Goal: Information Seeking & Learning: Understand process/instructions

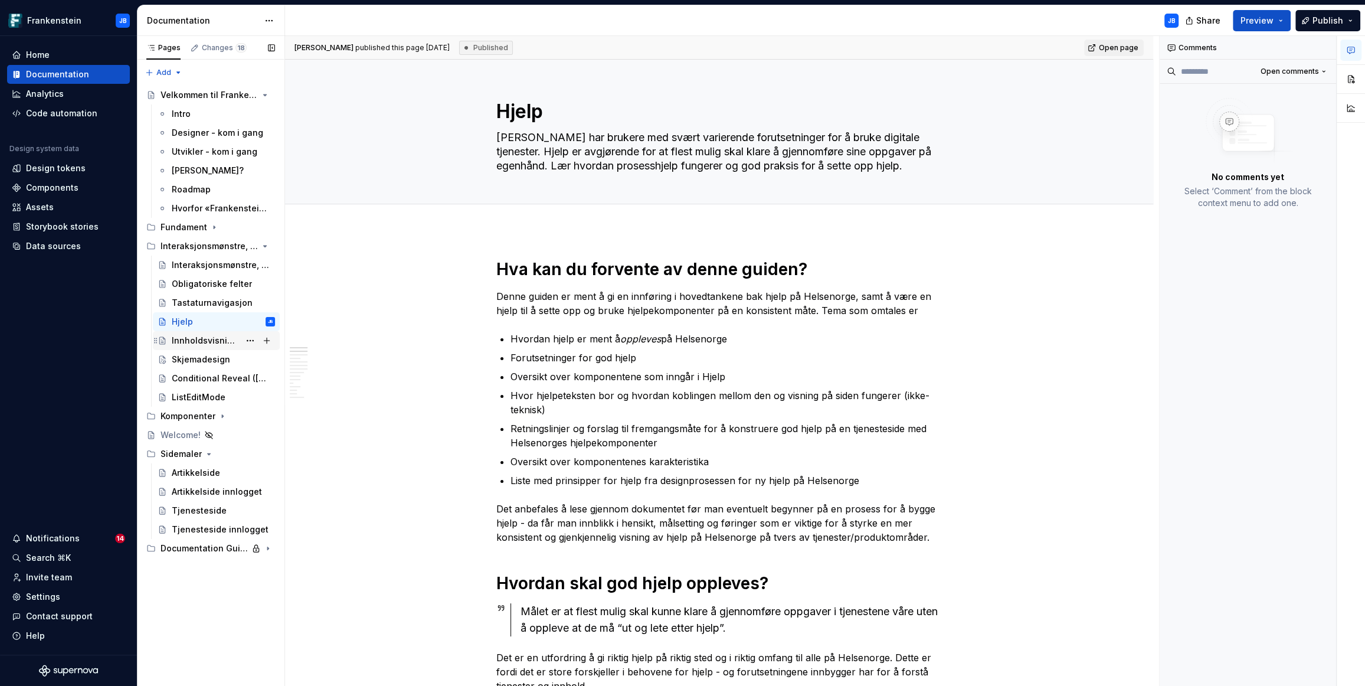
click at [211, 341] on div "Innholdsvisning – hvordan velge riktig komponent?" at bounding box center [206, 341] width 68 height 12
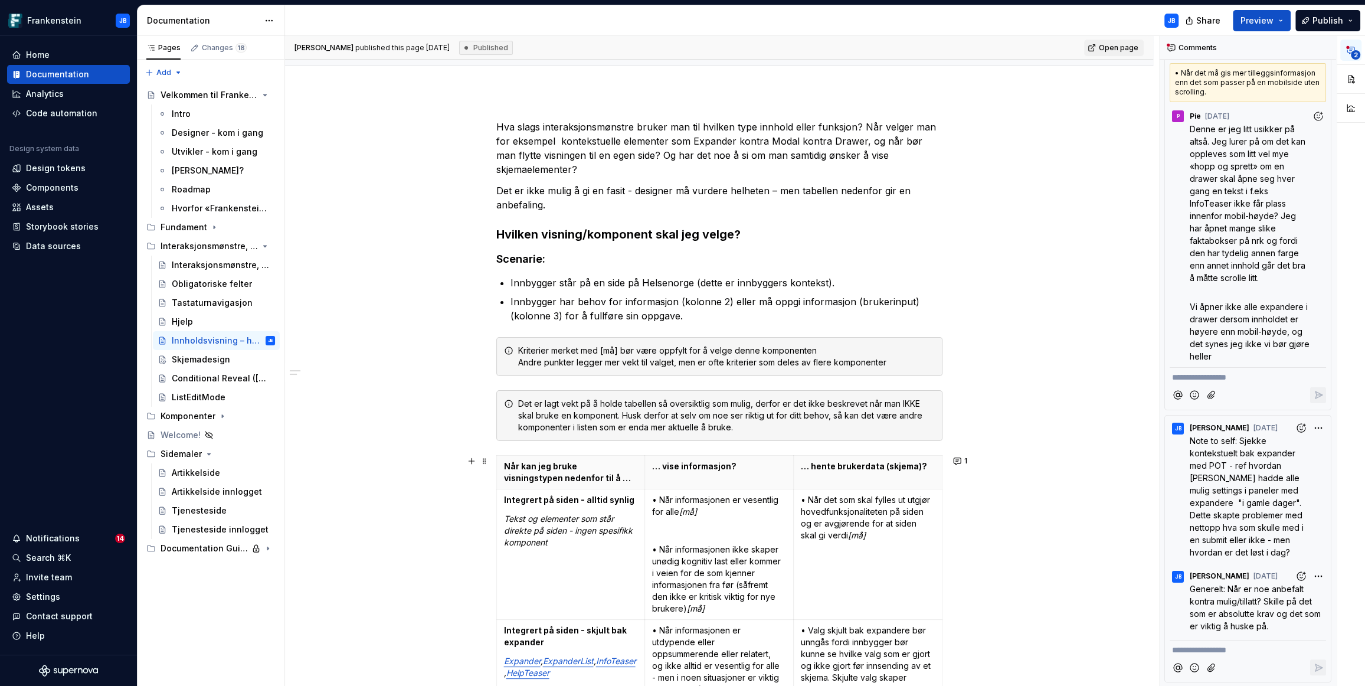
scroll to position [447, 0]
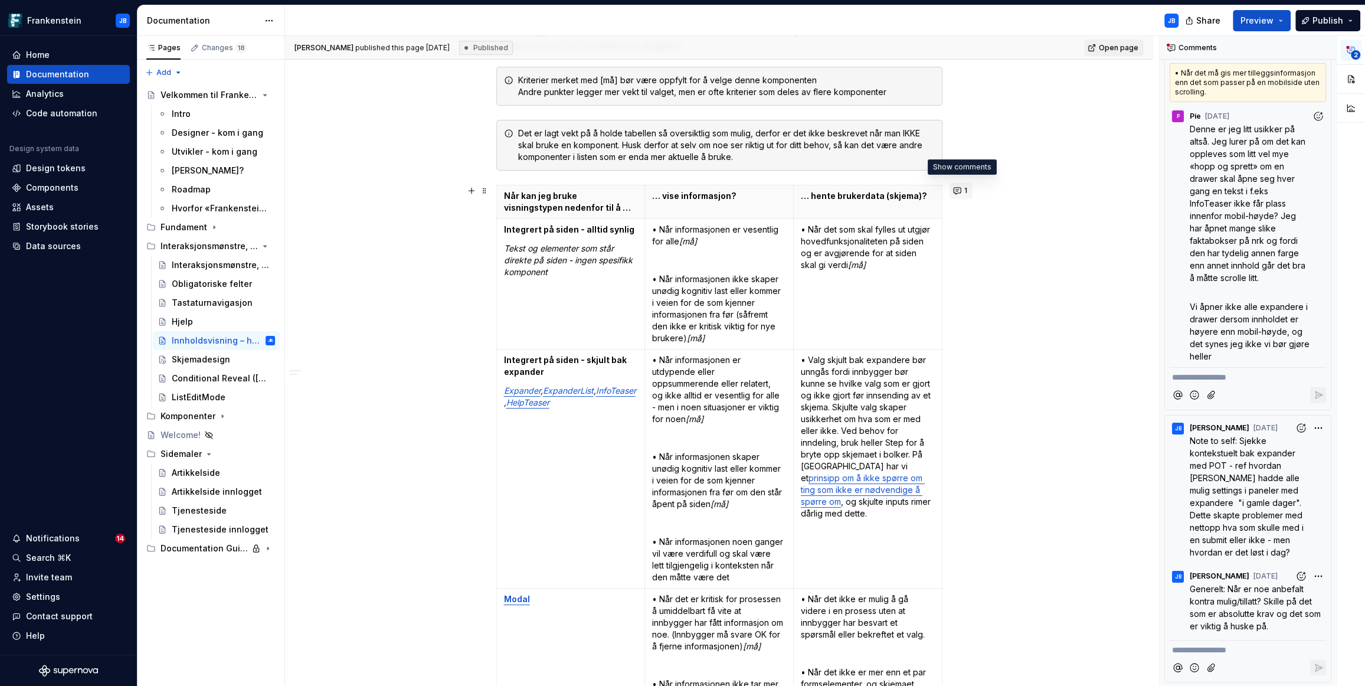
type textarea "*"
click at [958, 191] on button "1" at bounding box center [961, 190] width 23 height 17
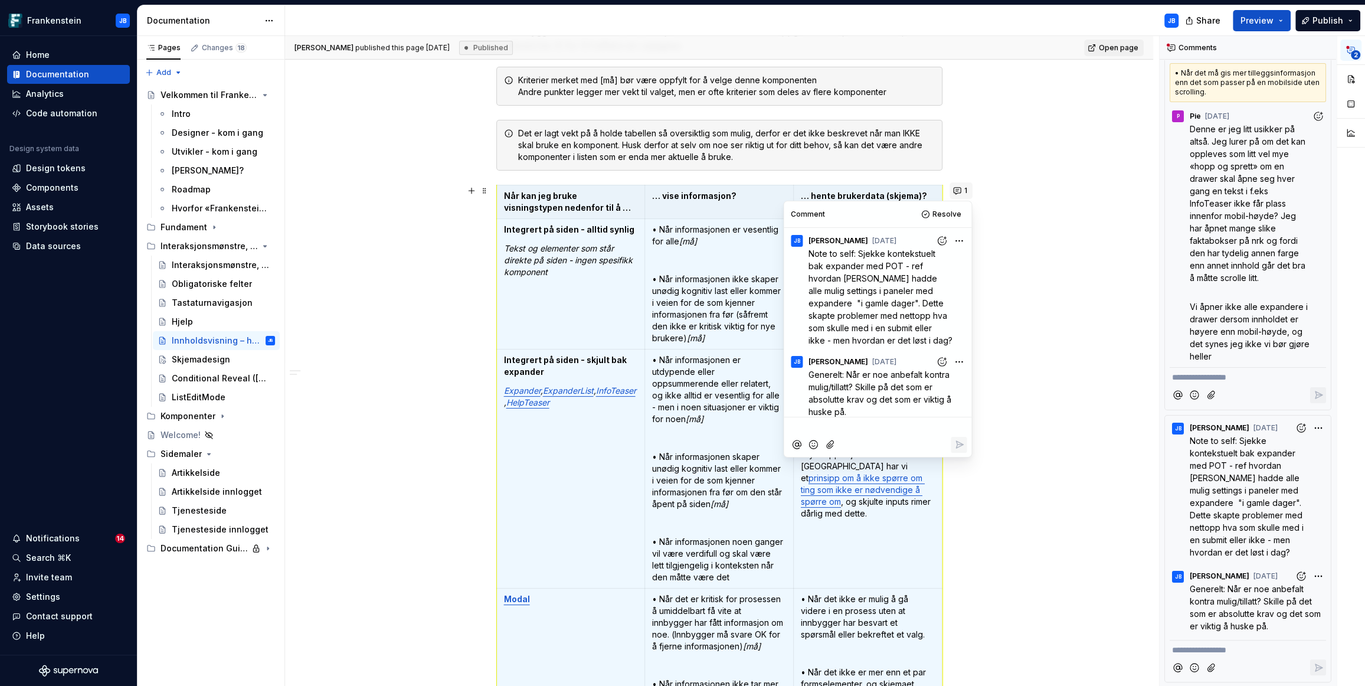
scroll to position [6, 0]
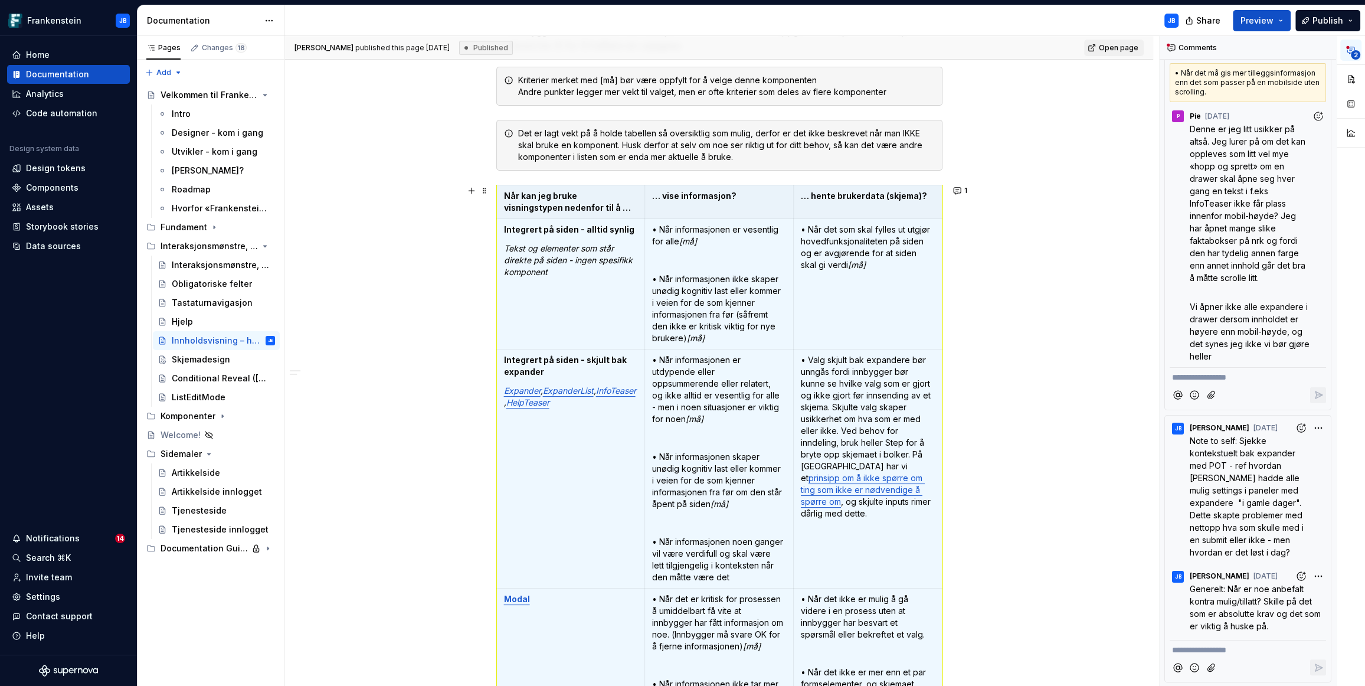
click at [833, 515] on p "• Valg skjult bak expandere bør unngås fordi innbygger bør kunne se hvilke valg…" at bounding box center [868, 436] width 134 height 165
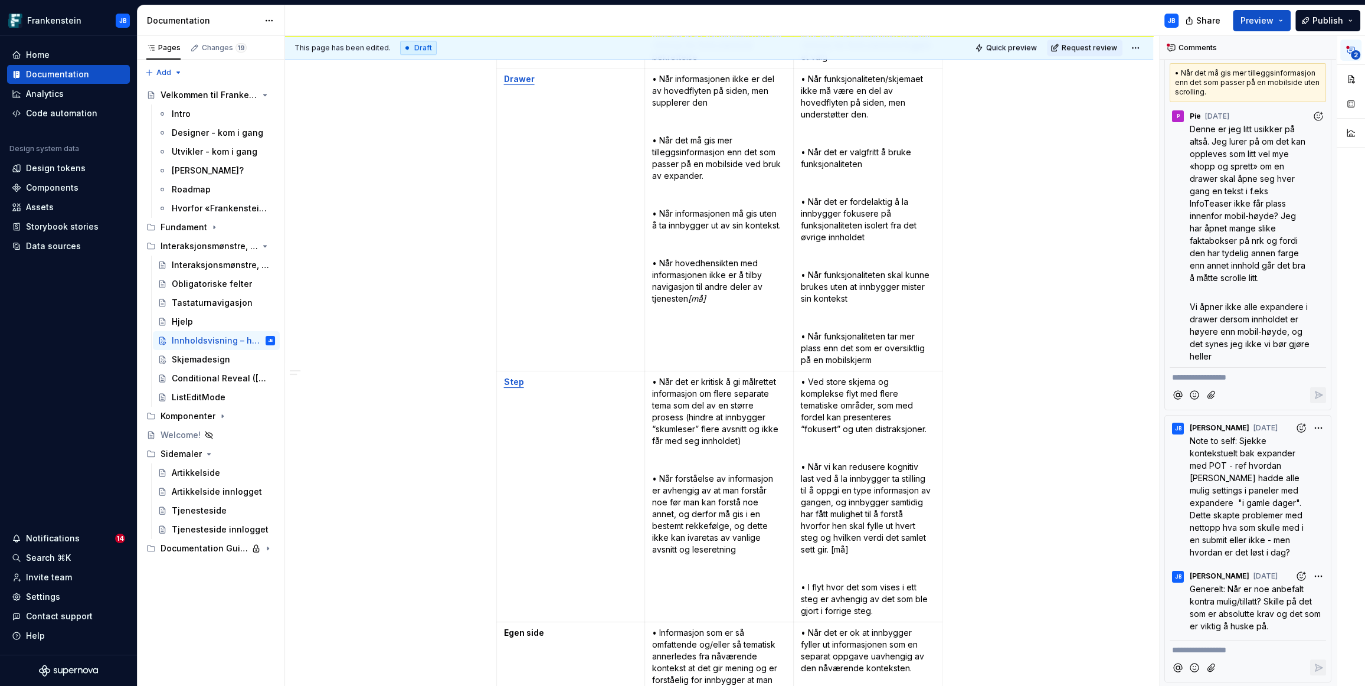
scroll to position [1186, 0]
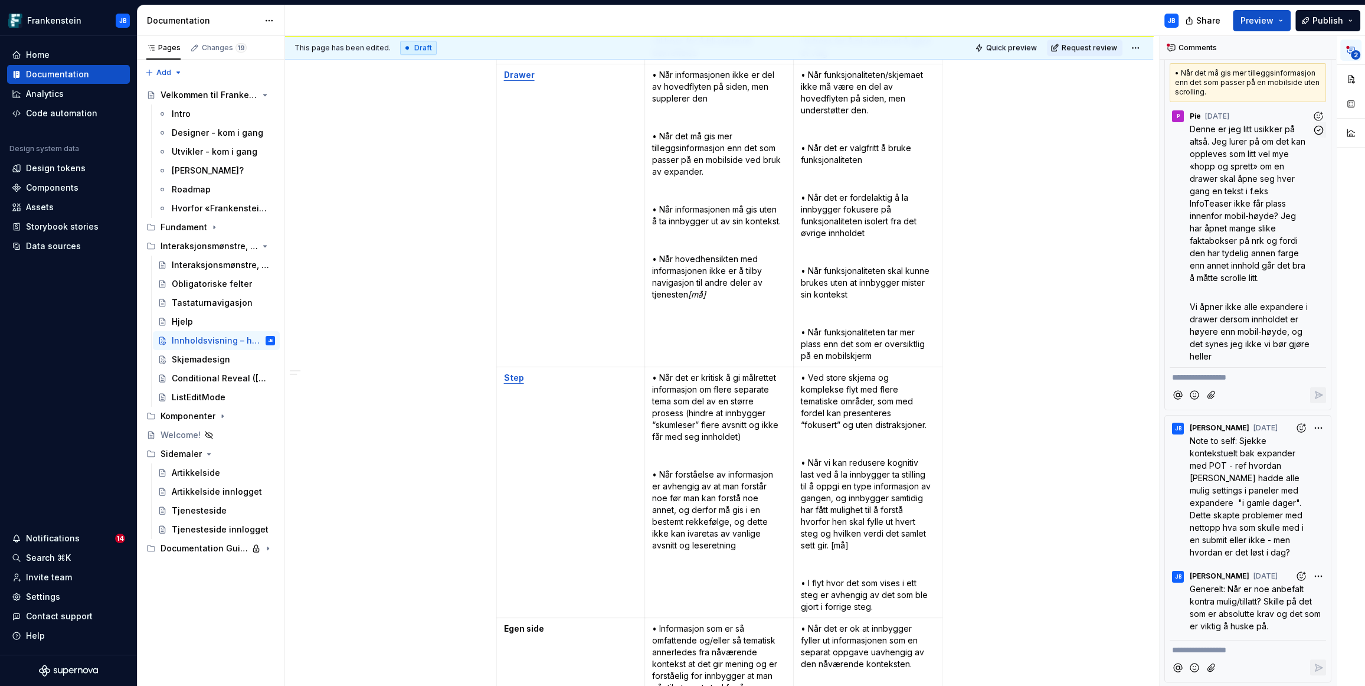
click at [1178, 115] on div "P" at bounding box center [1178, 116] width 3 height 9
click at [1179, 117] on div "P" at bounding box center [1178, 116] width 3 height 9
click at [0, 0] on time "[DATE]" at bounding box center [0, 0] width 0 height 0
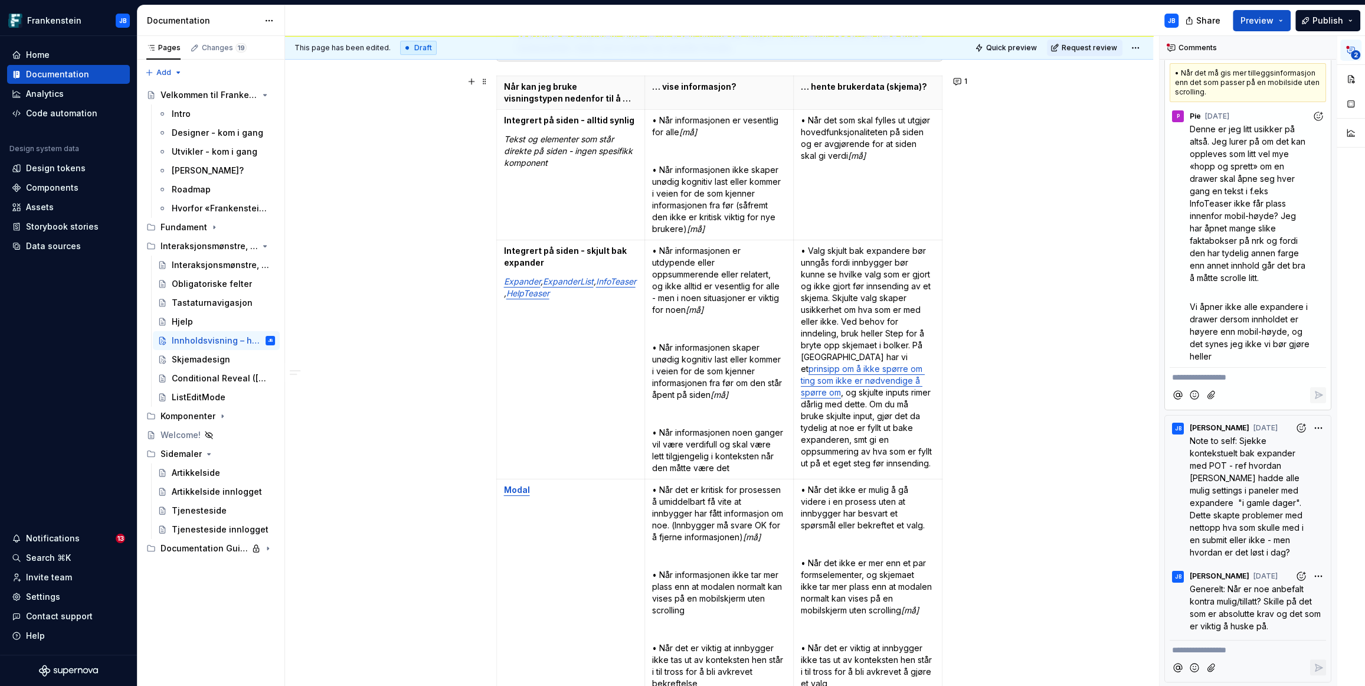
scroll to position [498, 0]
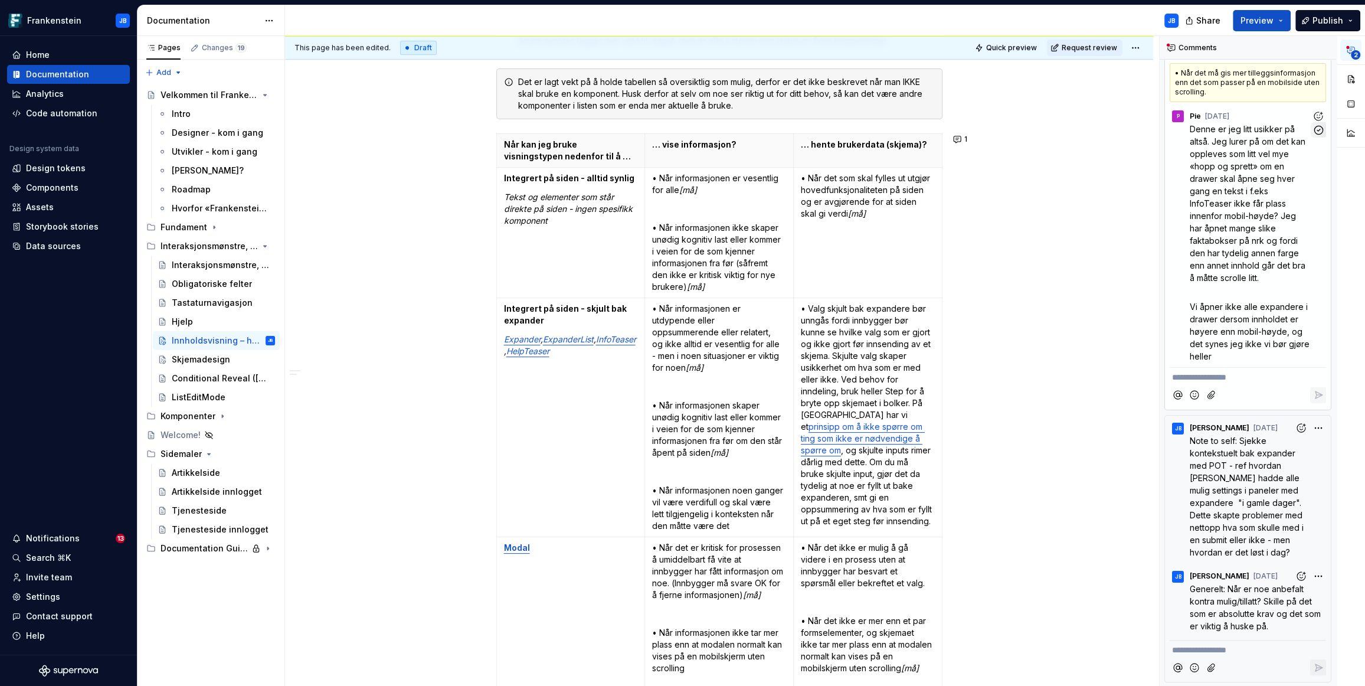
click at [1314, 130] on icon "button" at bounding box center [1318, 130] width 11 height 11
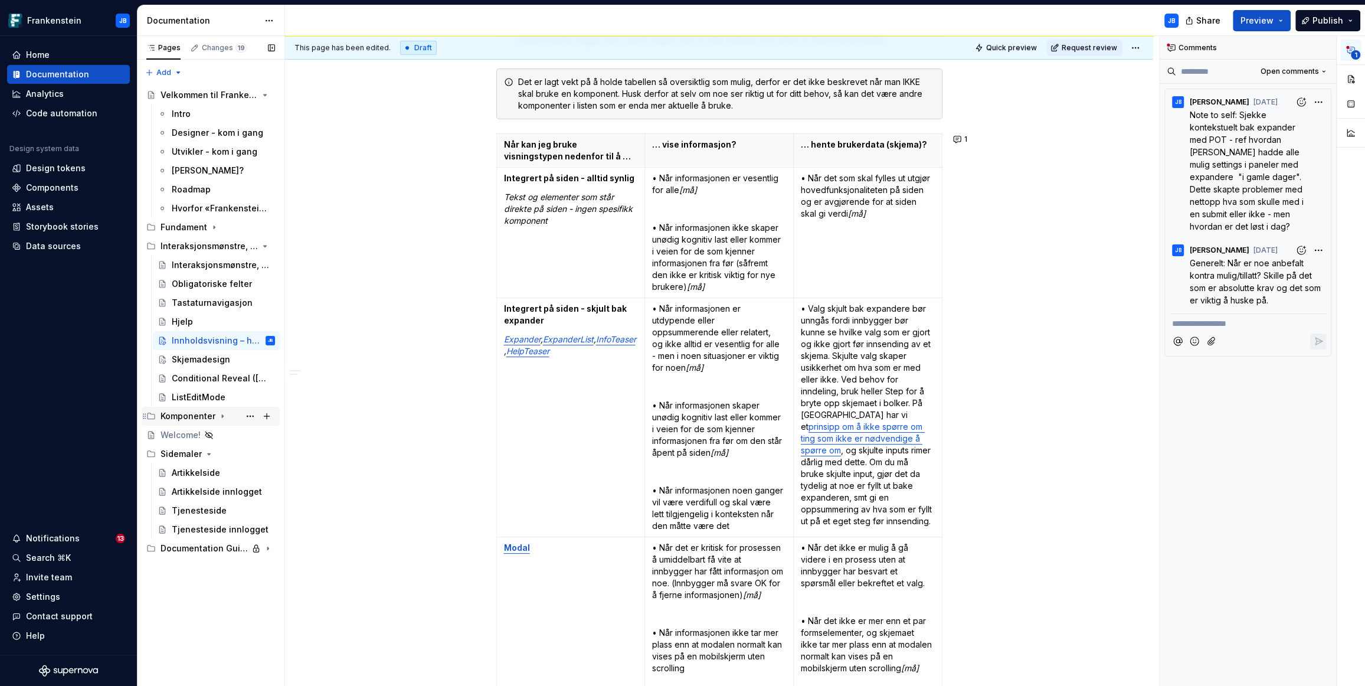
click at [218, 417] on icon "Page tree" at bounding box center [222, 415] width 9 height 9
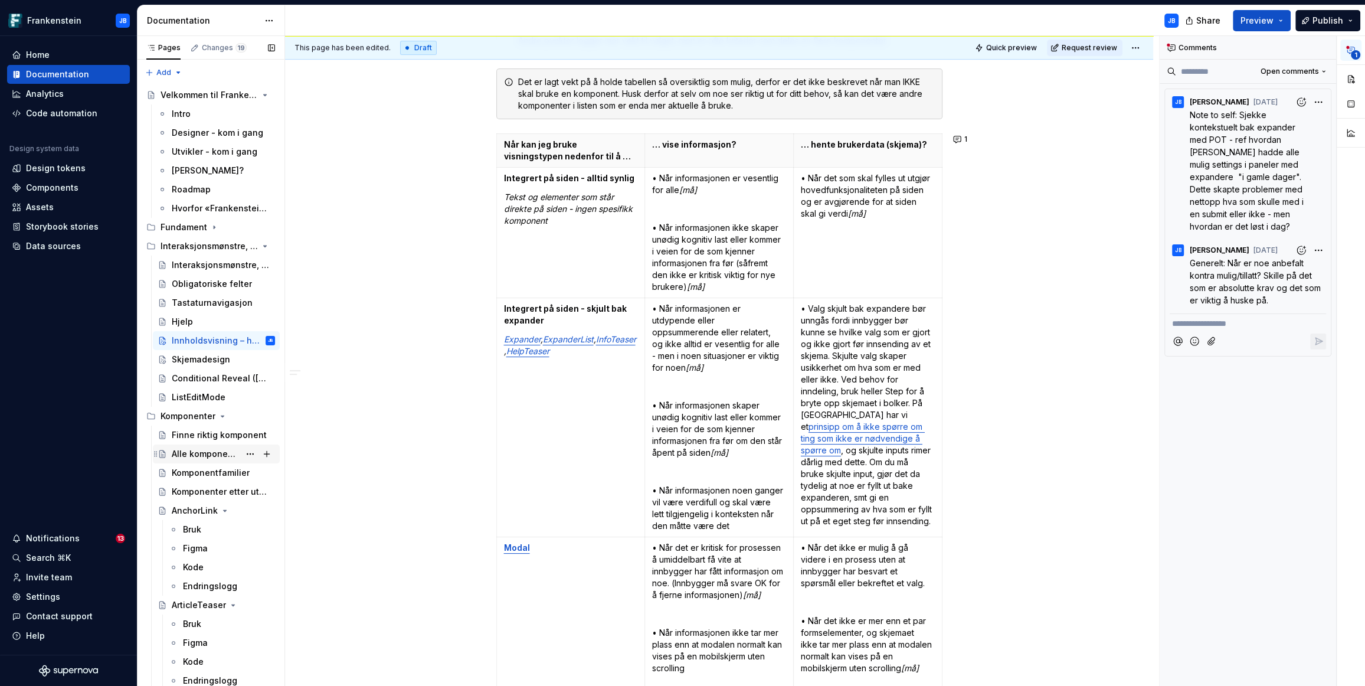
click at [214, 451] on div "Alle komponenter" at bounding box center [206, 454] width 68 height 12
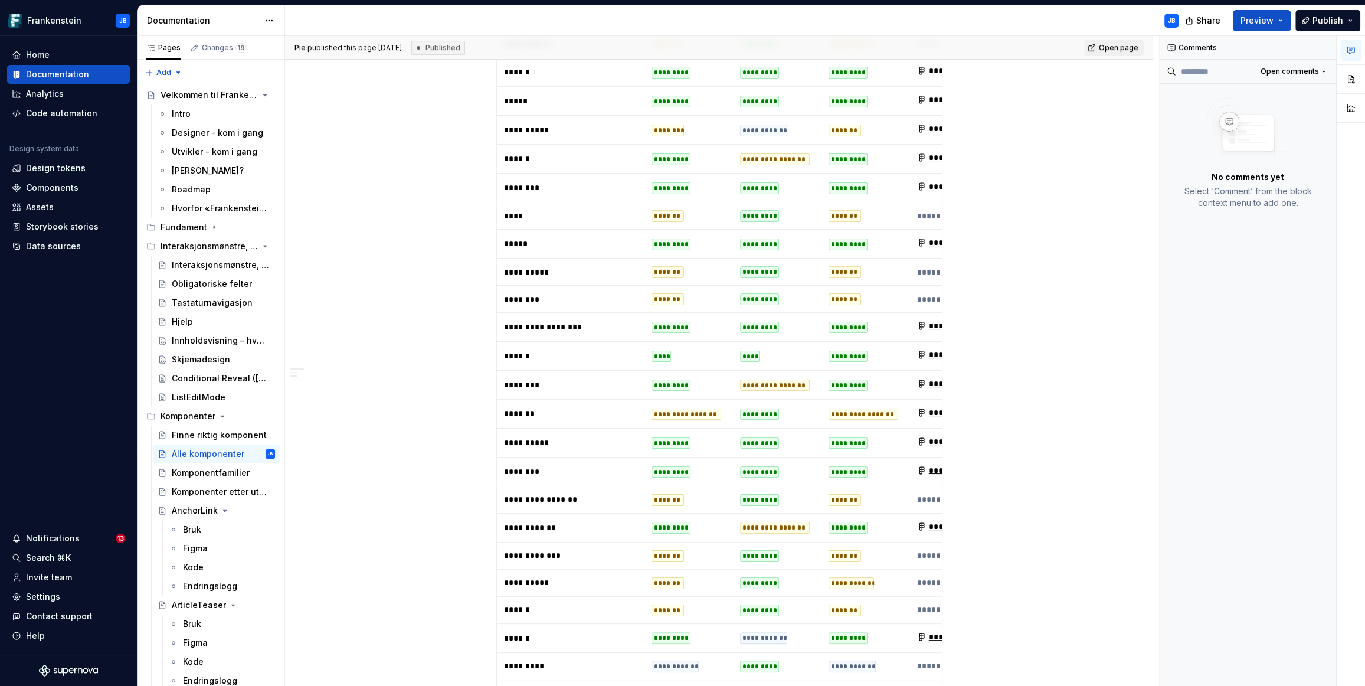
scroll to position [649, 0]
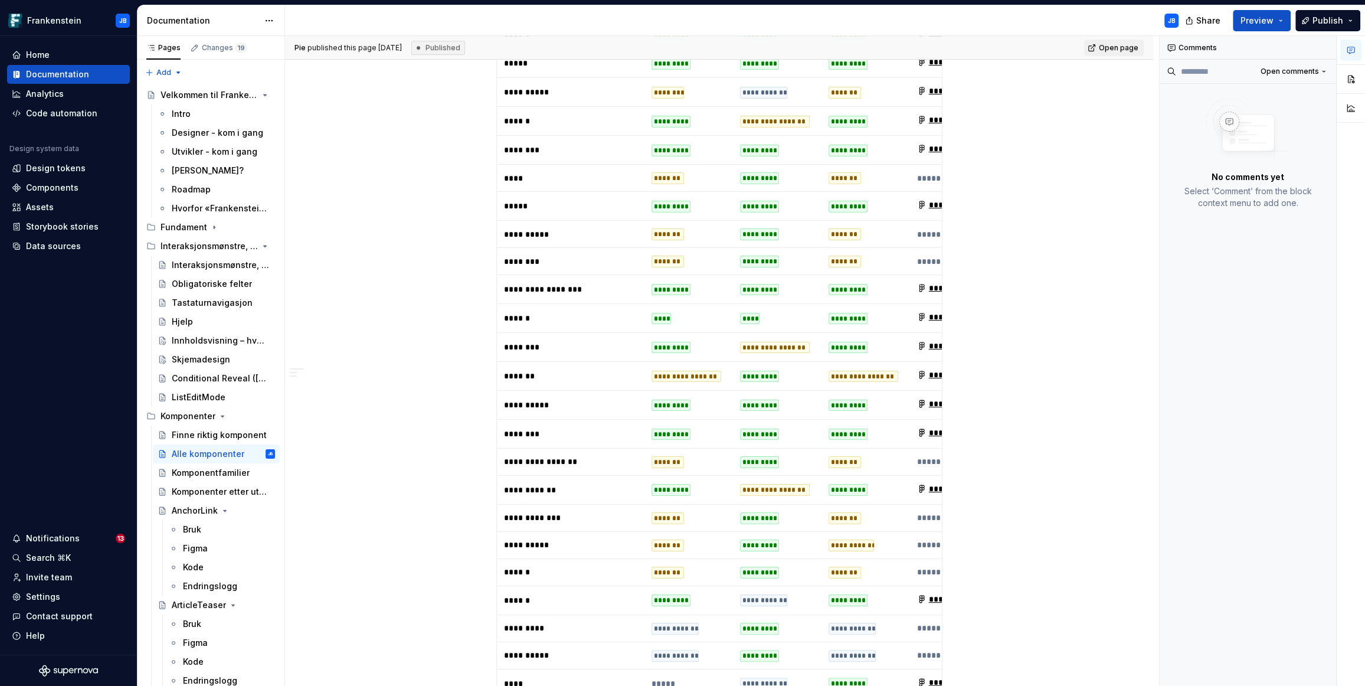
click at [936, 312] on div "**********" at bounding box center [951, 317] width 68 height 12
click at [513, 313] on p "******" at bounding box center [570, 318] width 133 height 12
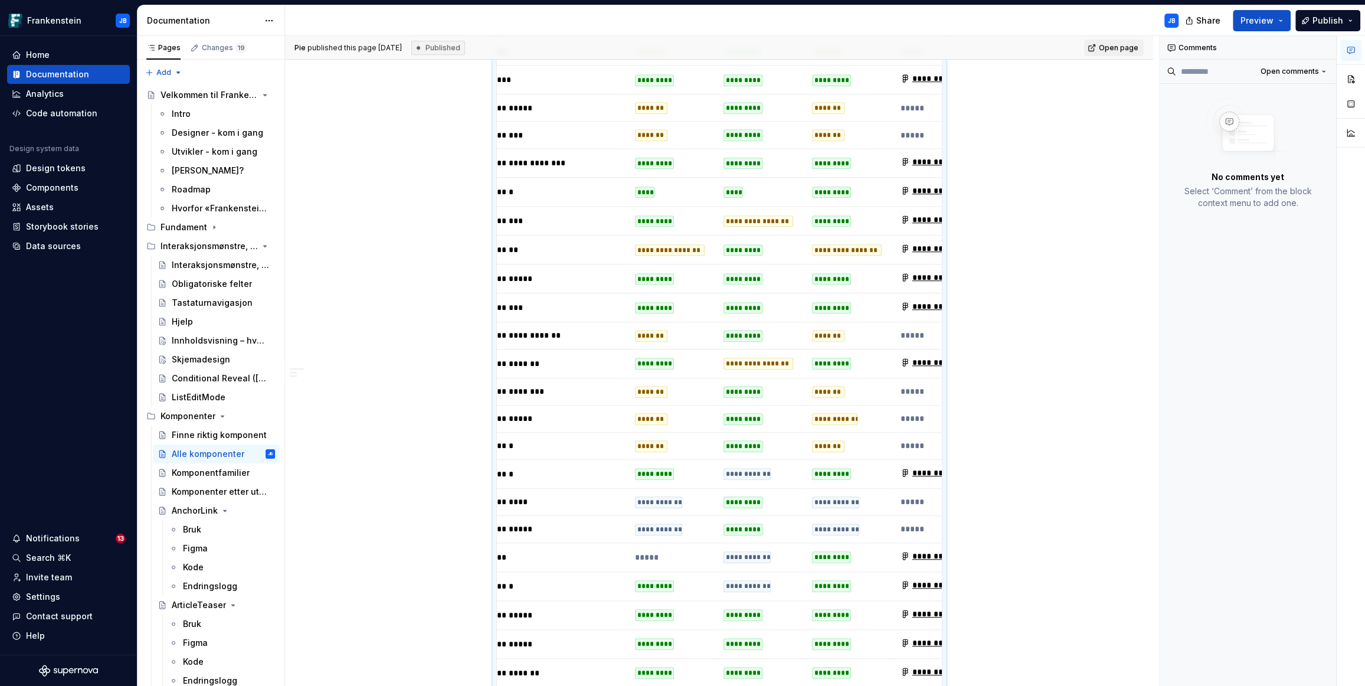
scroll to position [0, 0]
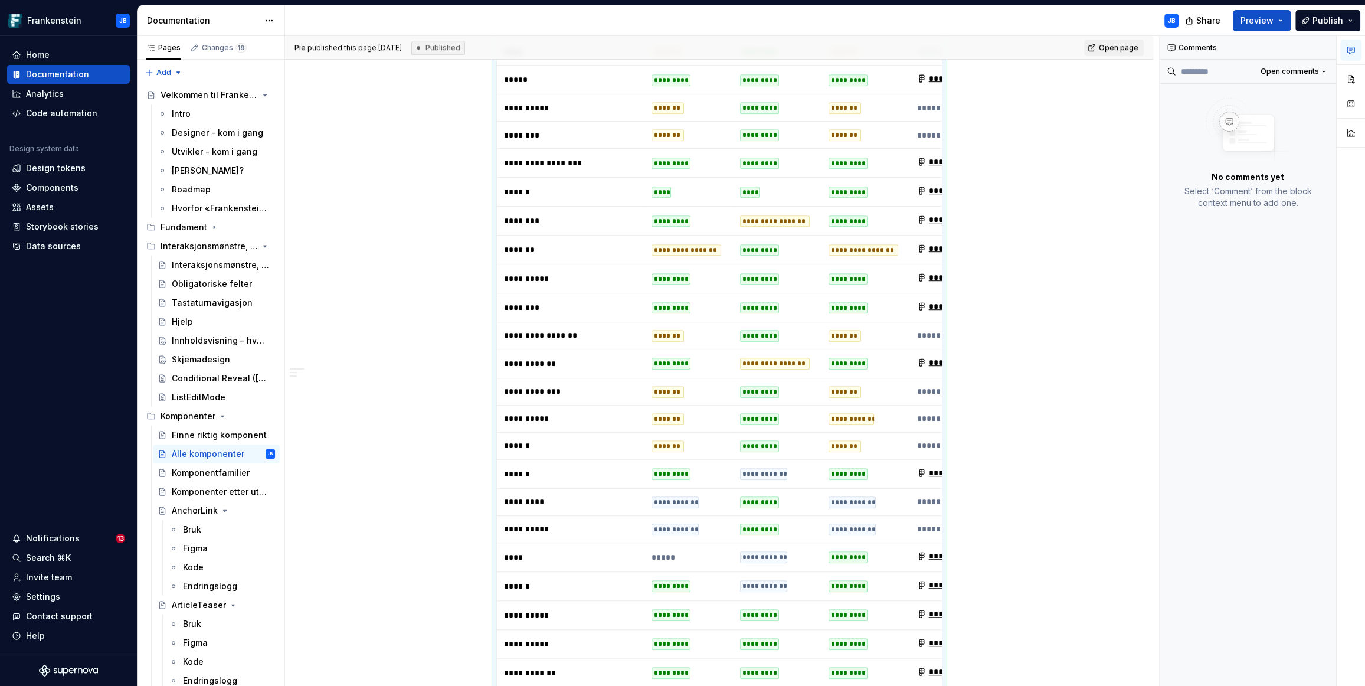
click at [523, 189] on p "******" at bounding box center [570, 192] width 133 height 12
click at [214, 434] on div "Finne riktig komponent" at bounding box center [206, 435] width 68 height 12
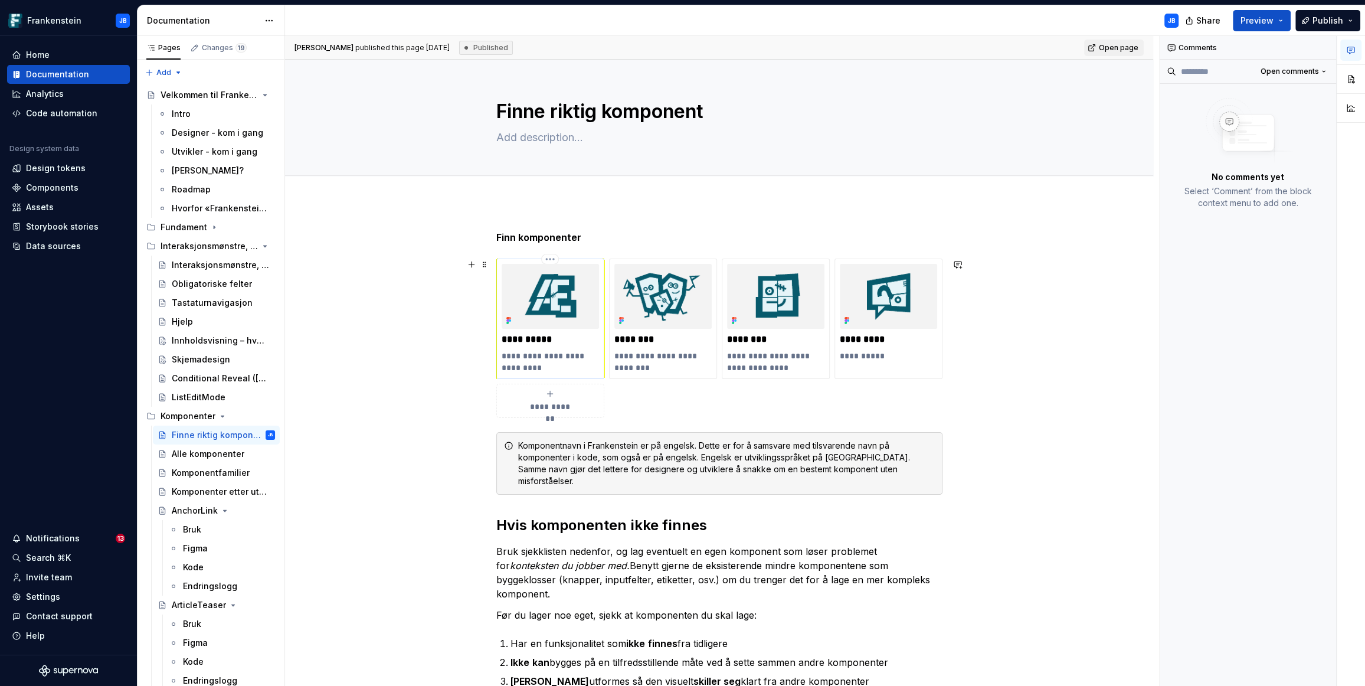
click at [556, 312] on img at bounding box center [550, 296] width 97 height 65
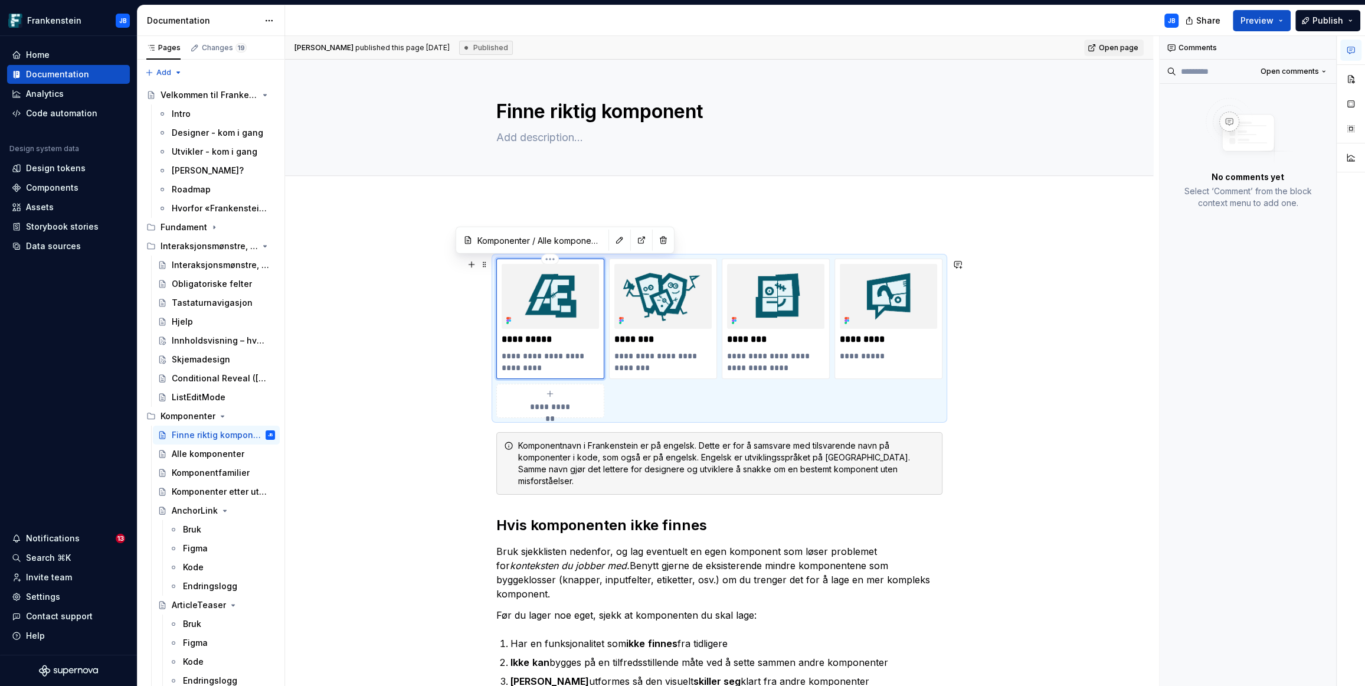
click at [544, 320] on img at bounding box center [550, 296] width 97 height 65
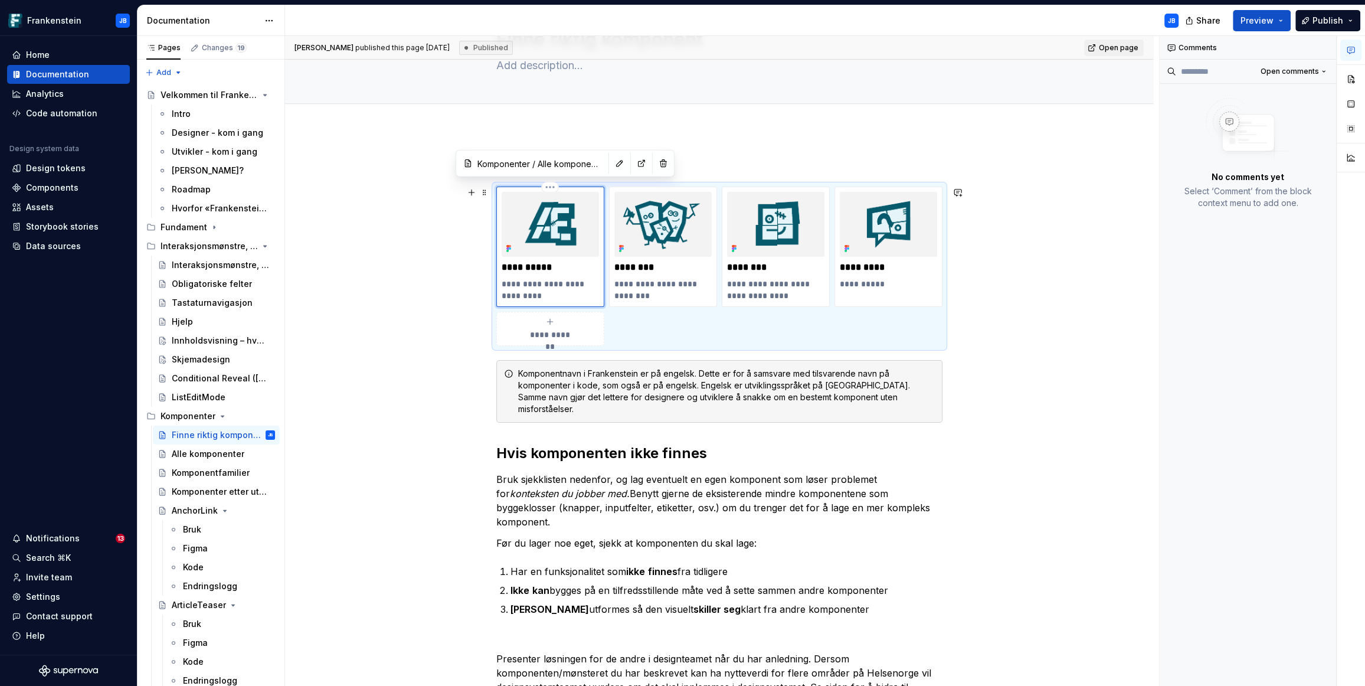
scroll to position [113, 0]
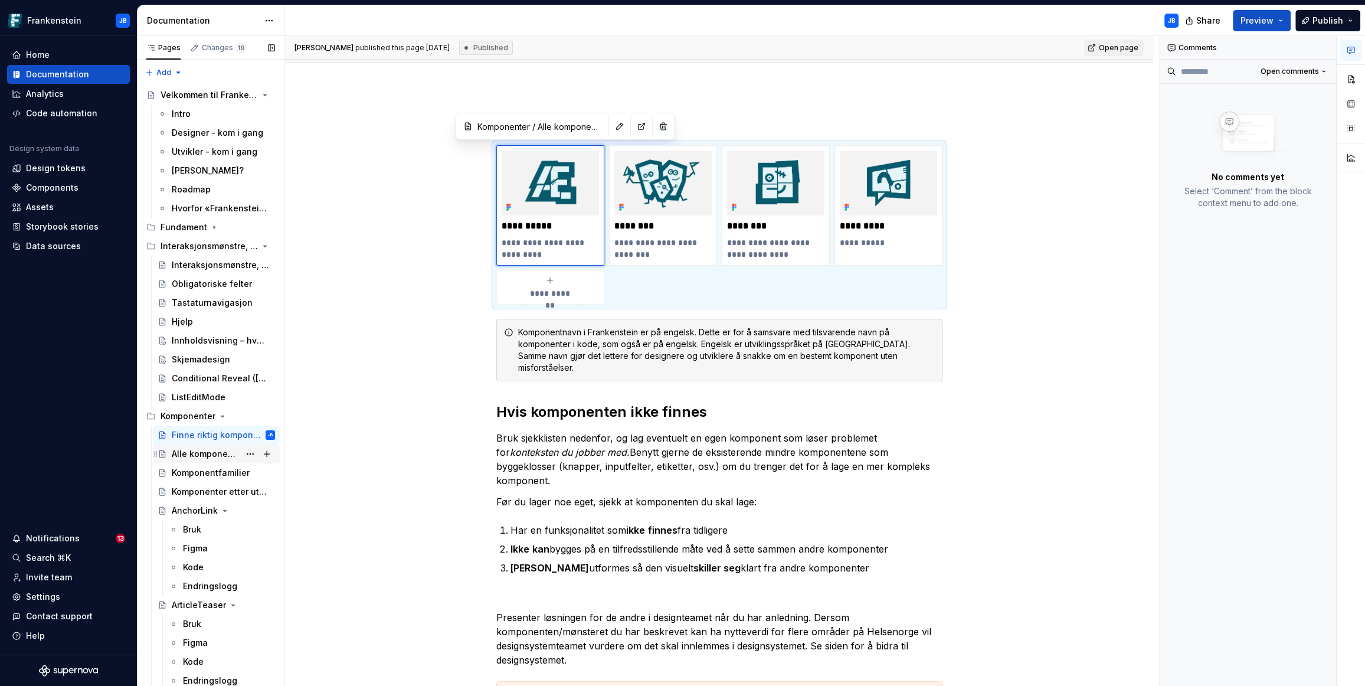
click at [200, 451] on div "Alle komponenter" at bounding box center [206, 454] width 68 height 12
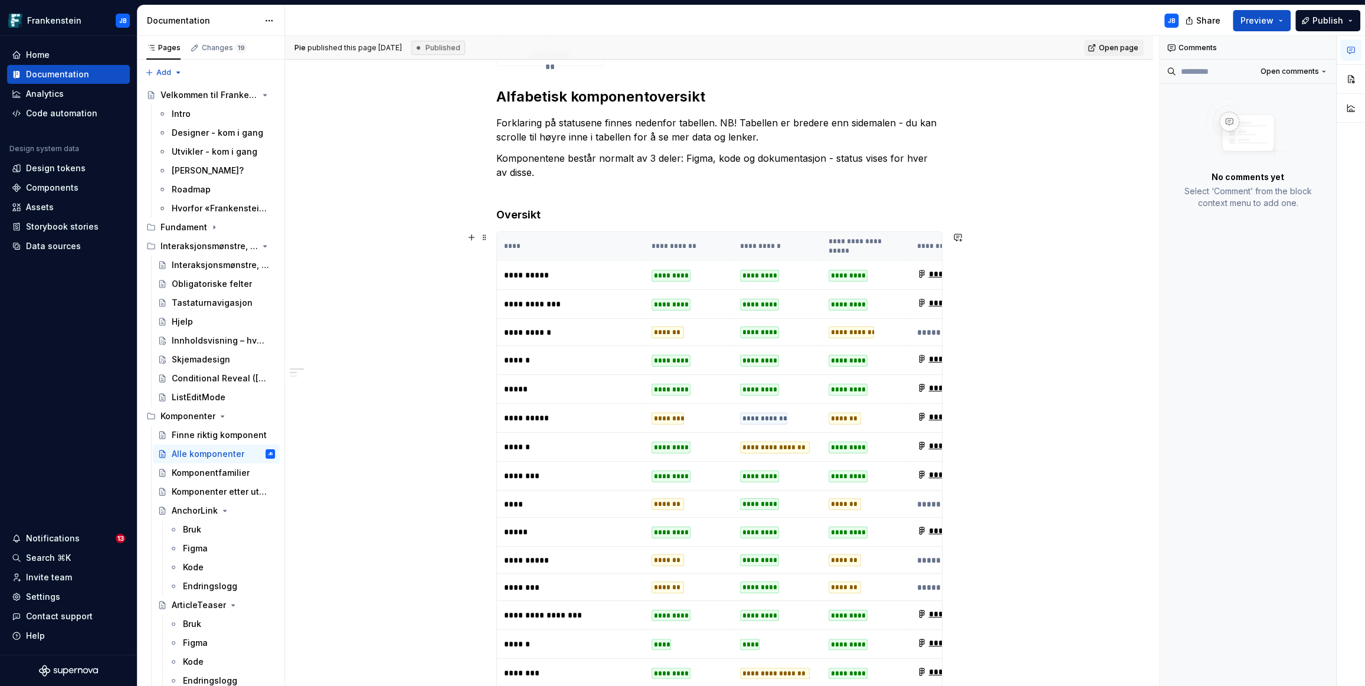
click at [549, 236] on th "****" at bounding box center [571, 246] width 148 height 29
click at [1324, 47] on button "button" at bounding box center [1324, 48] width 17 height 17
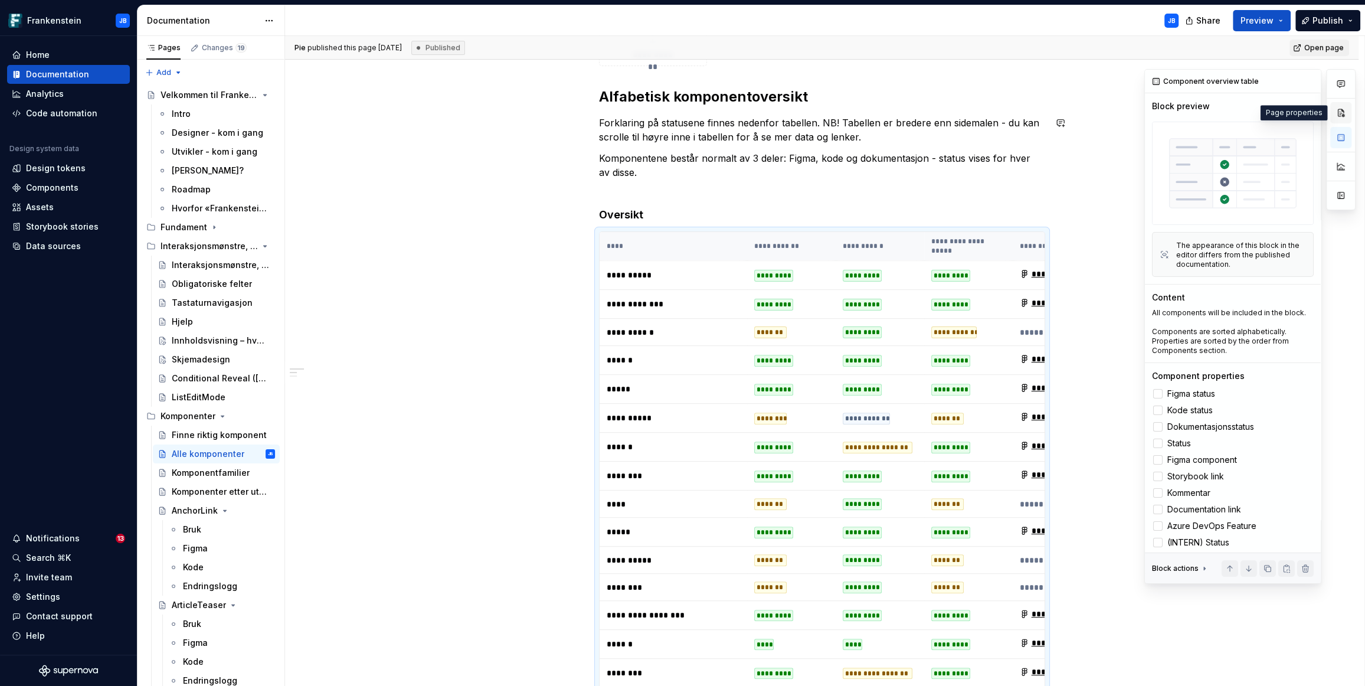
click at [1344, 113] on button "button" at bounding box center [1340, 112] width 21 height 21
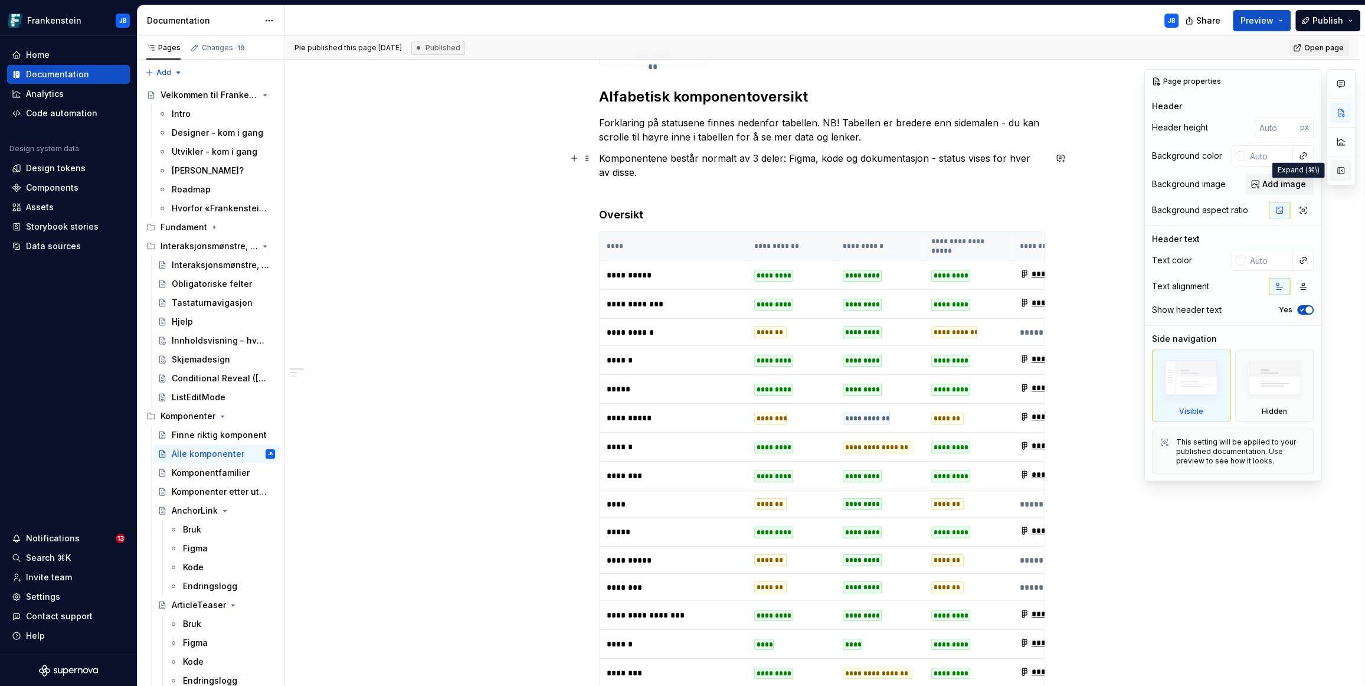
click at [1343, 169] on button "button" at bounding box center [1340, 170] width 21 height 21
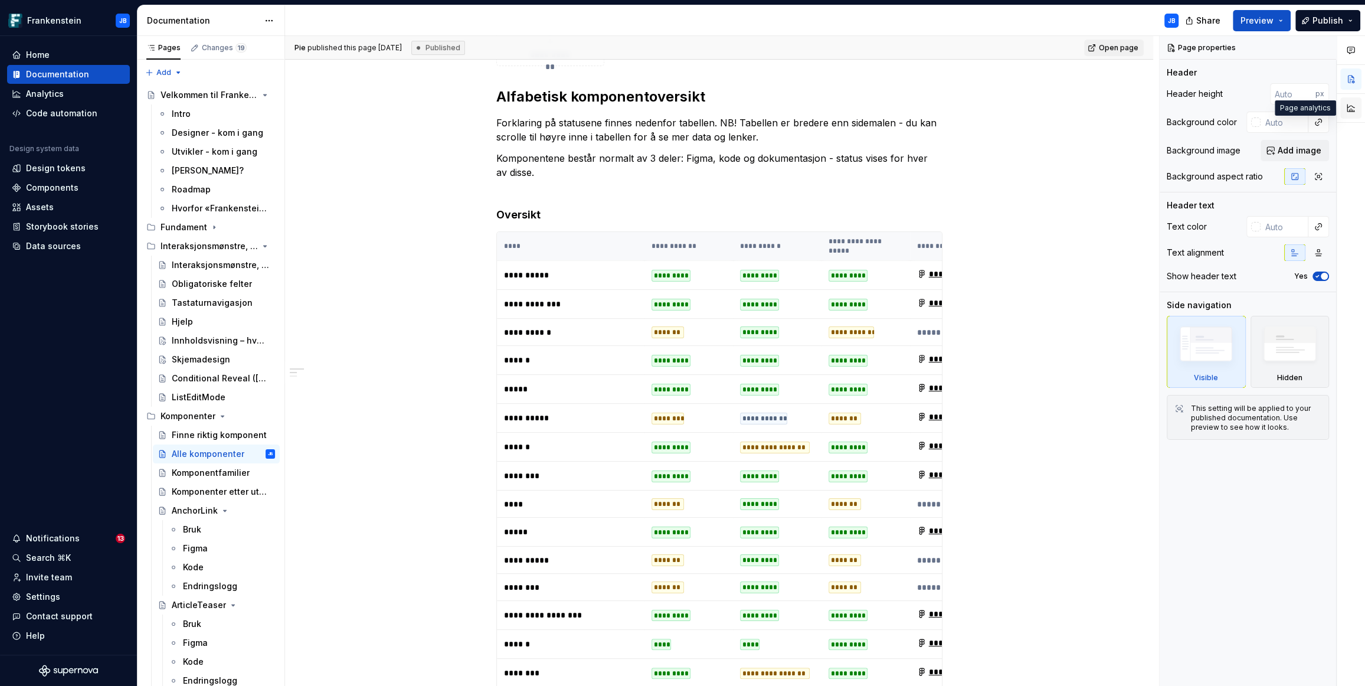
click at [1352, 105] on button "button" at bounding box center [1350, 107] width 21 height 21
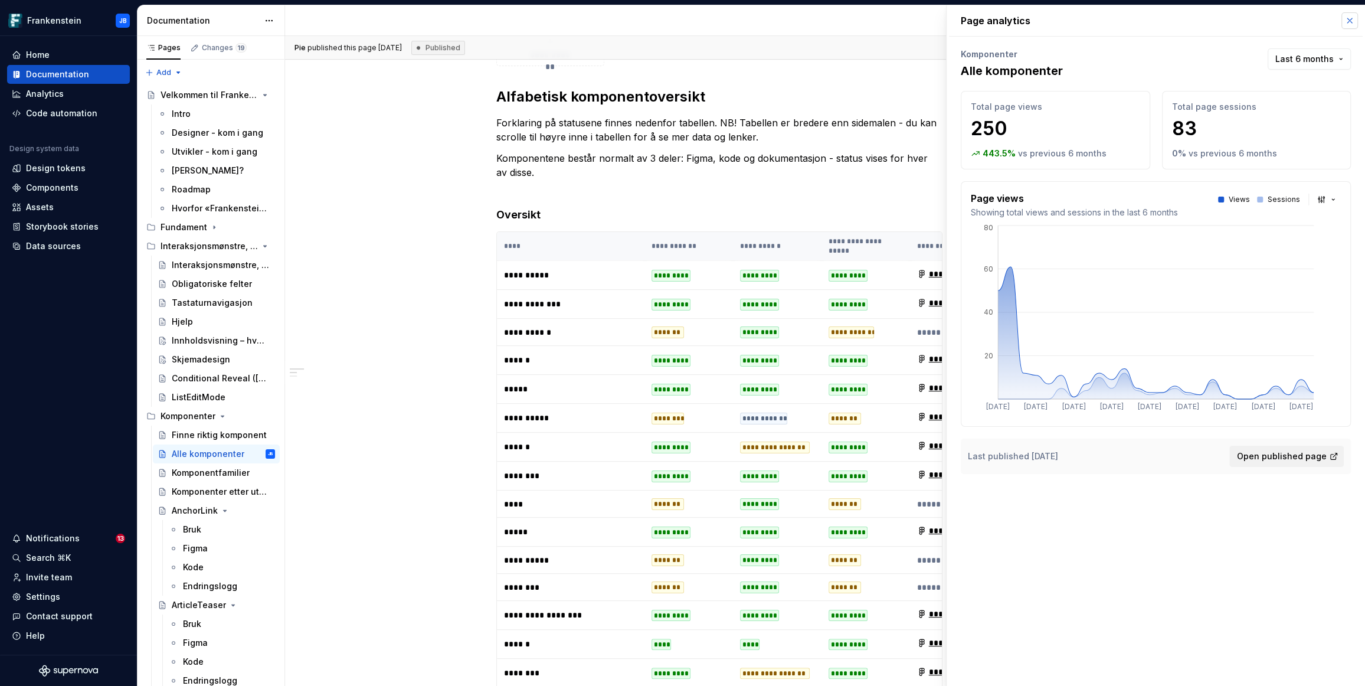
click at [1353, 22] on button "button" at bounding box center [1349, 20] width 17 height 17
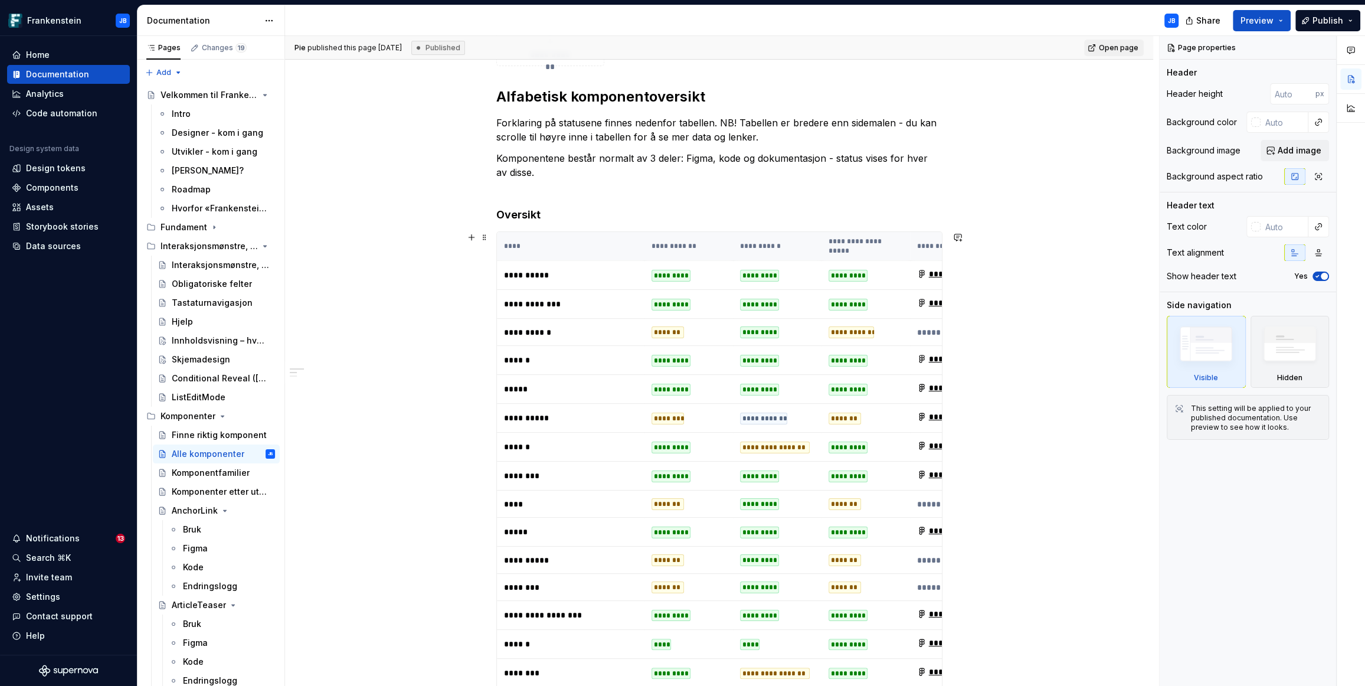
click at [583, 249] on th "****" at bounding box center [571, 246] width 148 height 29
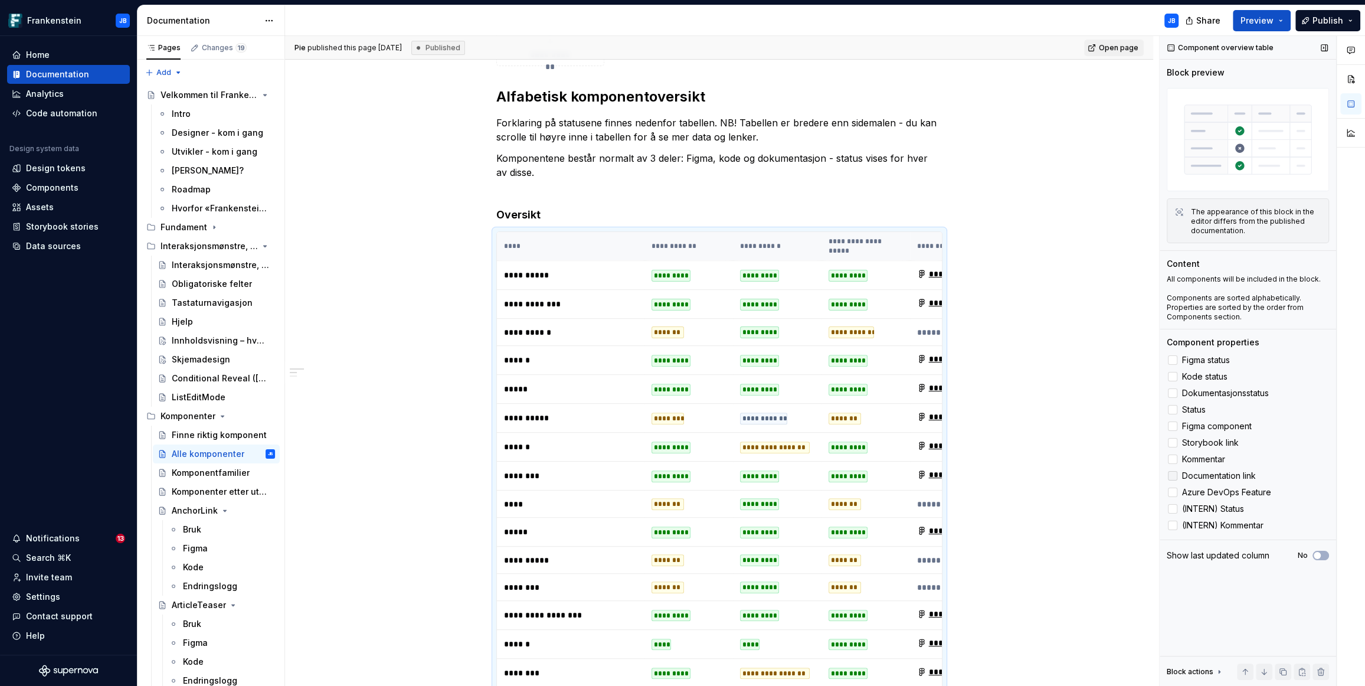
click at [1174, 477] on div at bounding box center [1172, 475] width 9 height 9
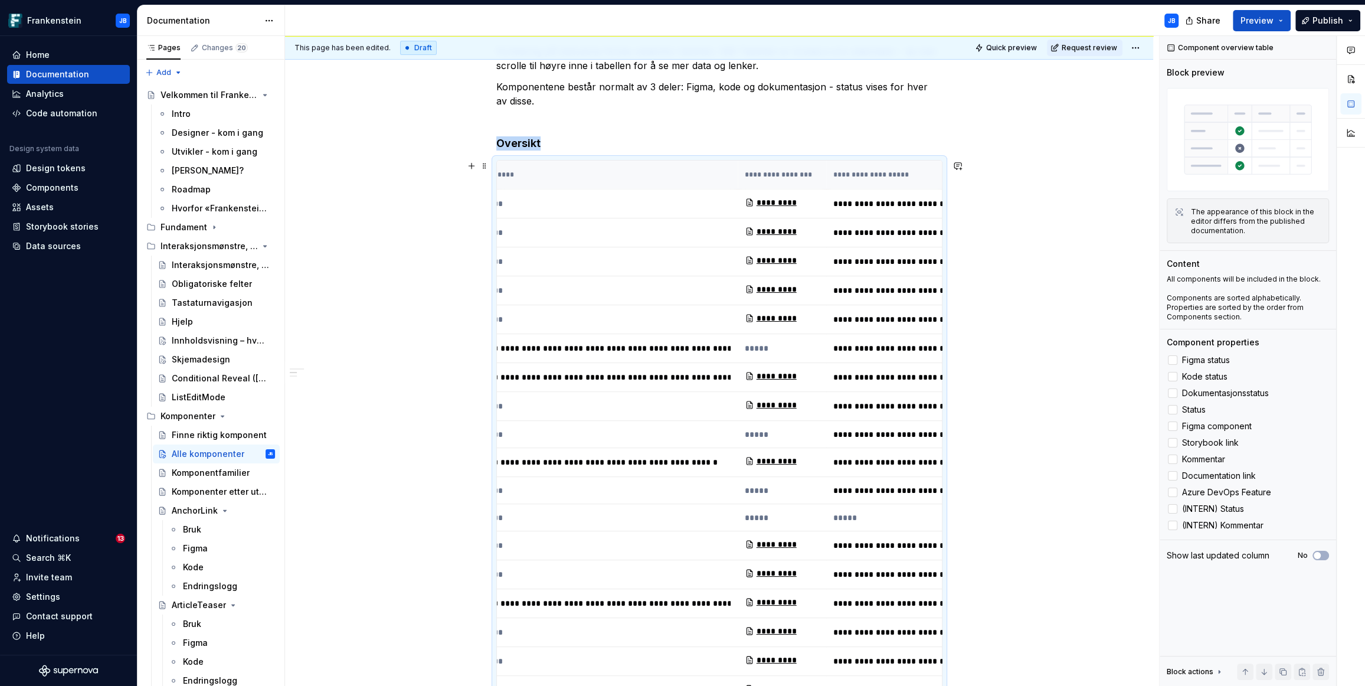
scroll to position [394, 0]
drag, startPoint x: 776, startPoint y: 174, endPoint x: 730, endPoint y: 177, distance: 46.2
click at [730, 177] on tr "**********" at bounding box center [530, 175] width 1121 height 29
drag, startPoint x: 1220, startPoint y: 428, endPoint x: 1242, endPoint y: 343, distance: 87.7
click at [1242, 343] on div "Component properties Figma status Kode status Dokumentasjonsstatus Status Figma…" at bounding box center [1248, 434] width 162 height 196
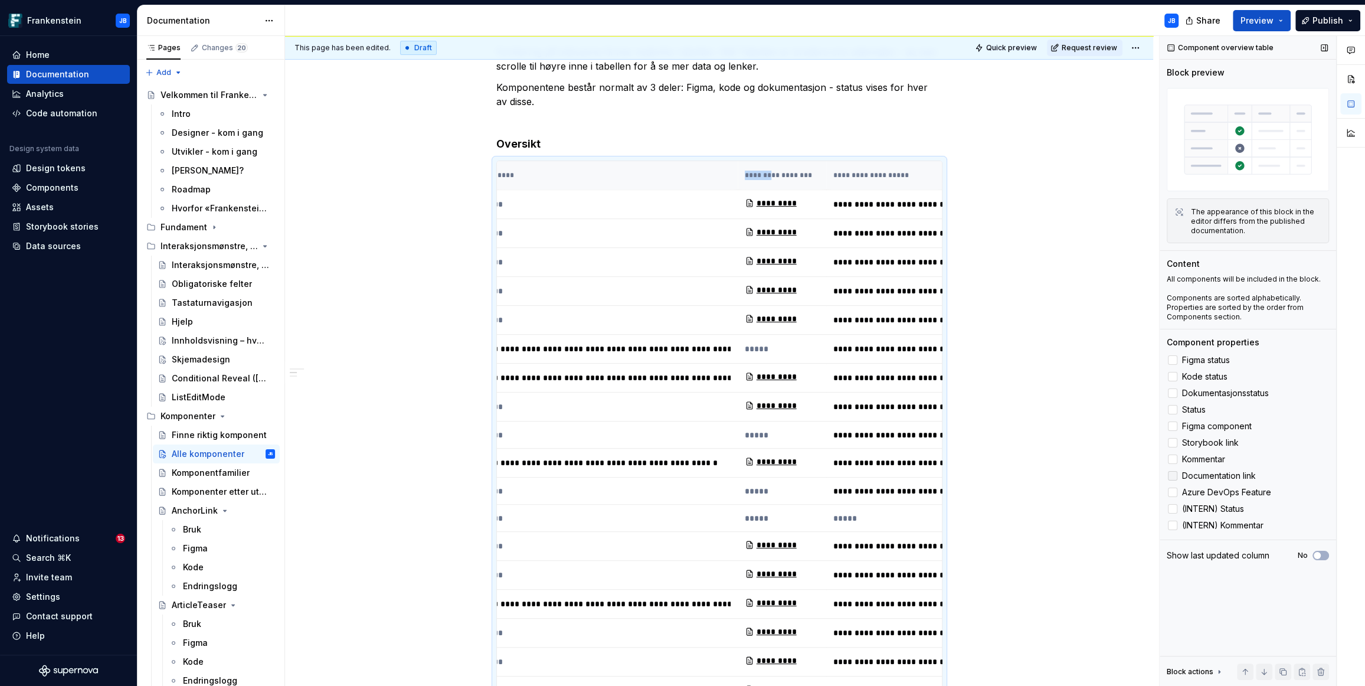
drag, startPoint x: 1215, startPoint y: 473, endPoint x: 1228, endPoint y: 482, distance: 16.1
click at [1228, 482] on label "Documentation link" at bounding box center [1248, 476] width 162 height 14
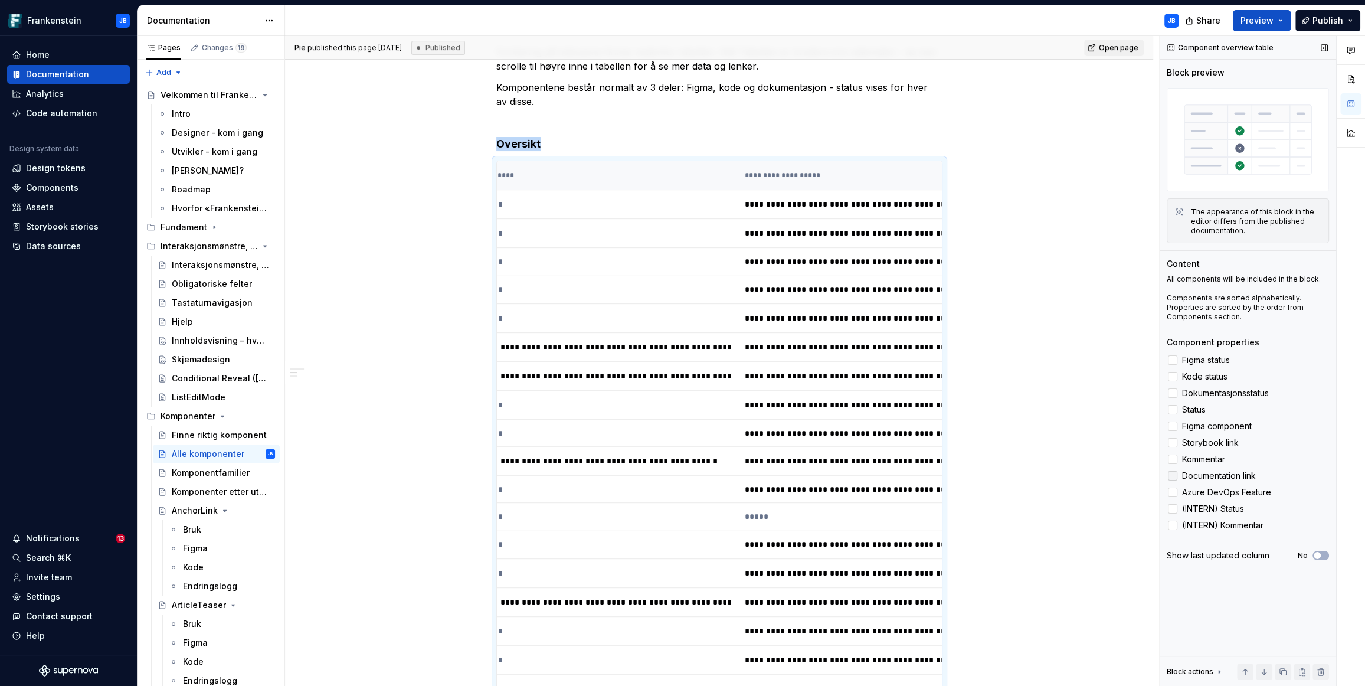
scroll to position [518, 0]
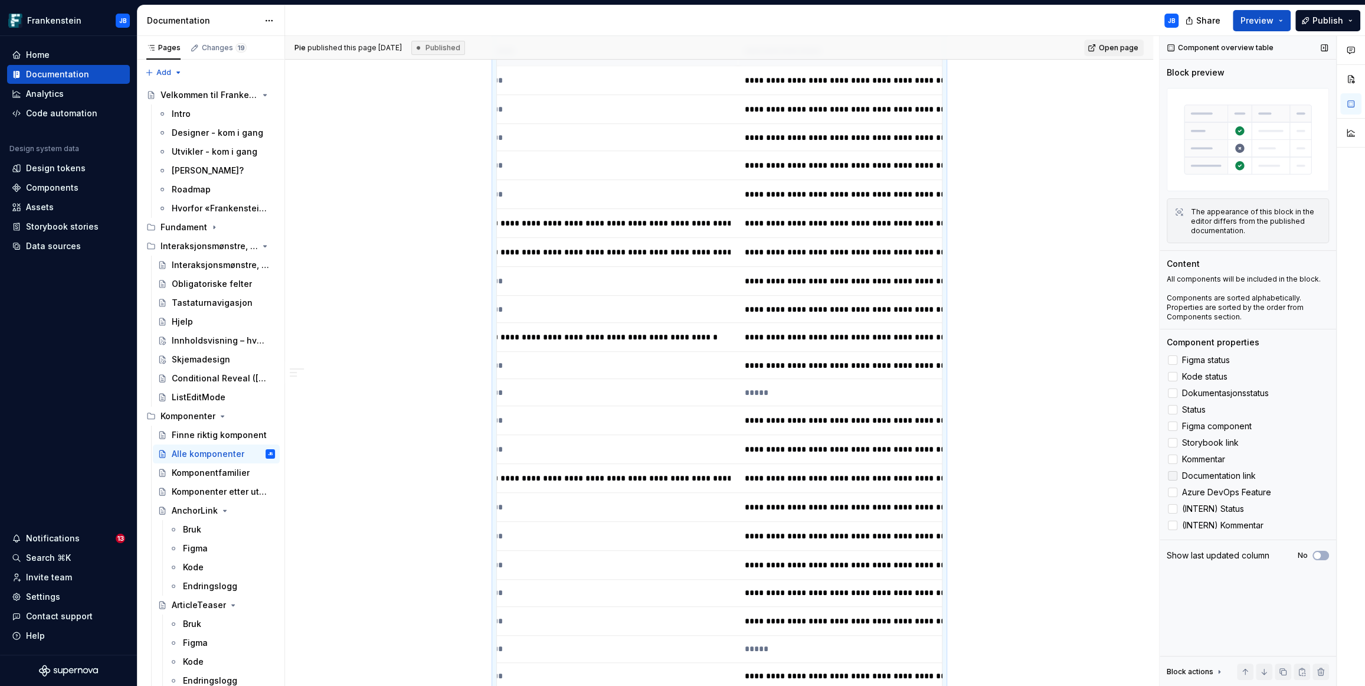
click at [1179, 476] on label "Documentation link" at bounding box center [1248, 476] width 162 height 14
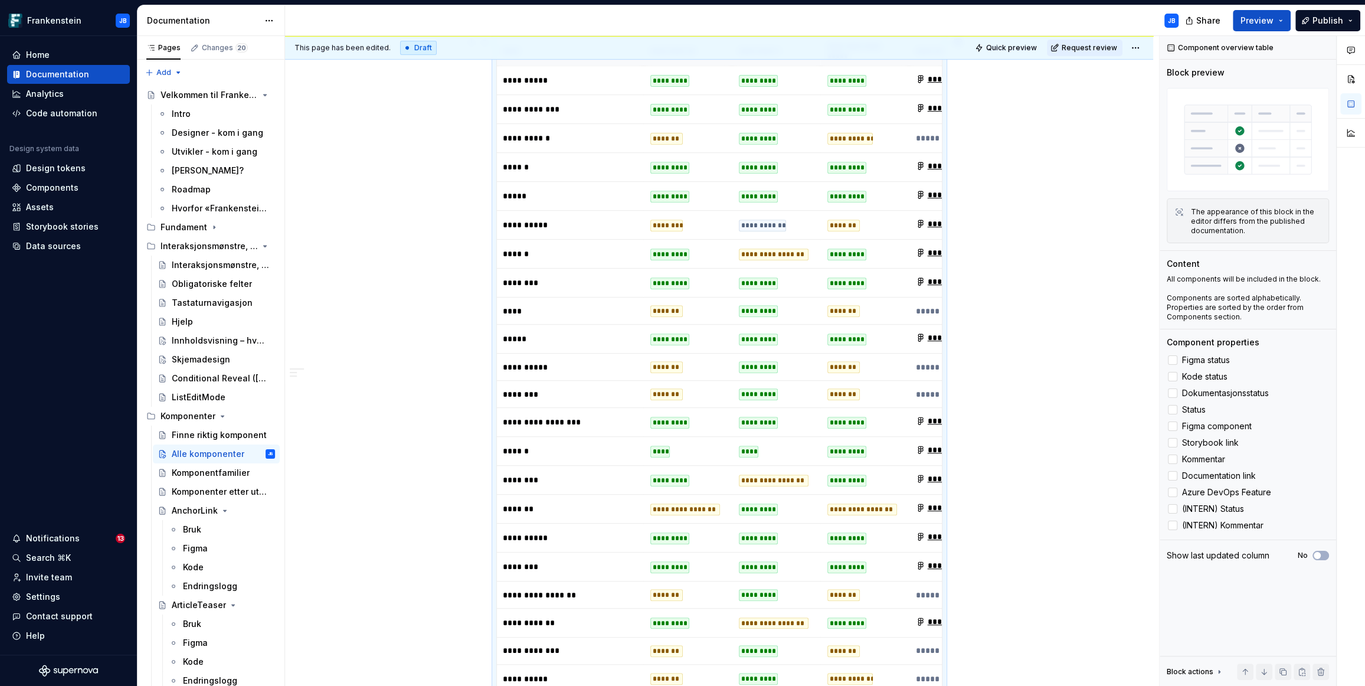
scroll to position [0, 0]
click at [1318, 554] on span "button" at bounding box center [1317, 555] width 7 height 7
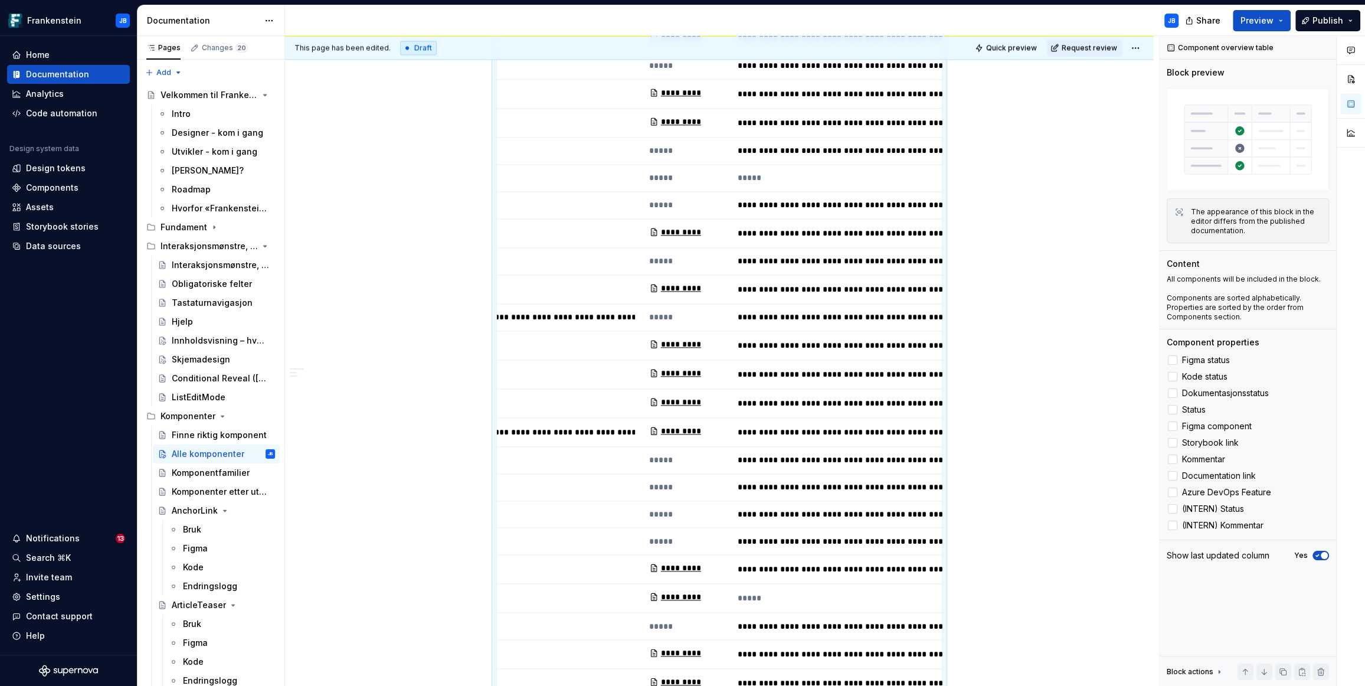
scroll to position [0, 676]
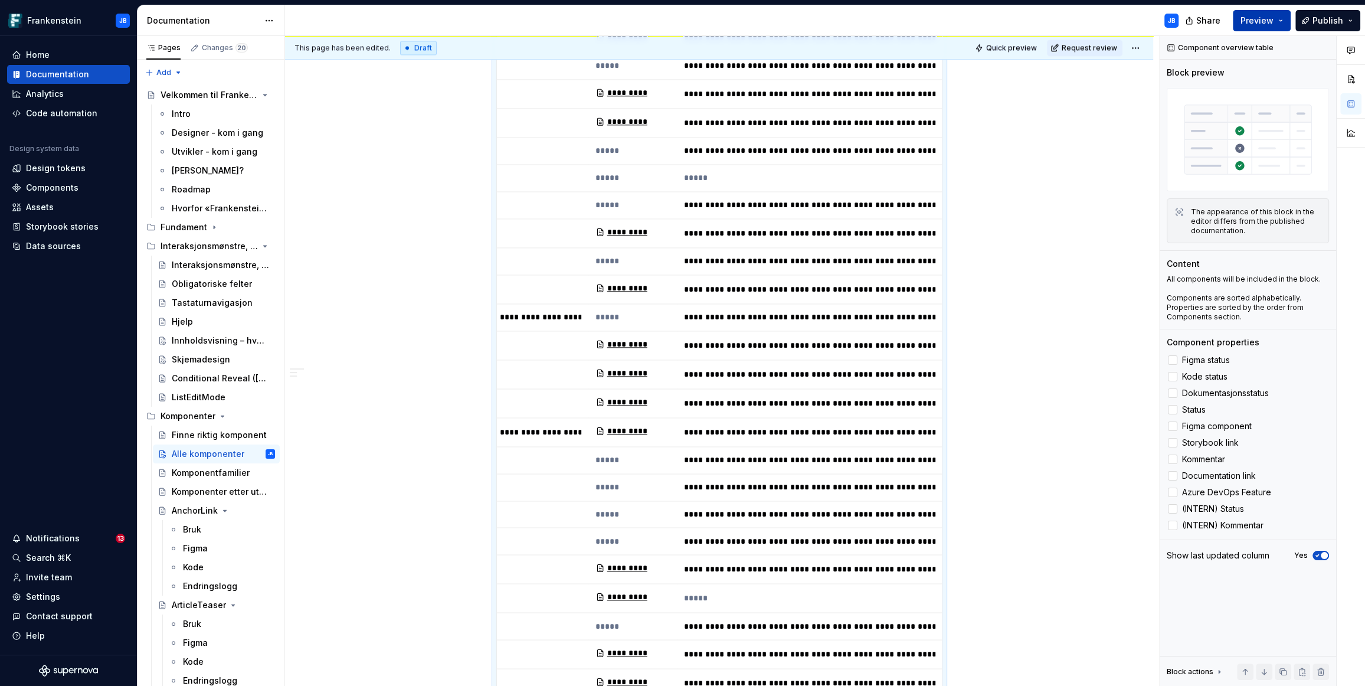
click at [1258, 21] on span "Preview" at bounding box center [1257, 21] width 33 height 12
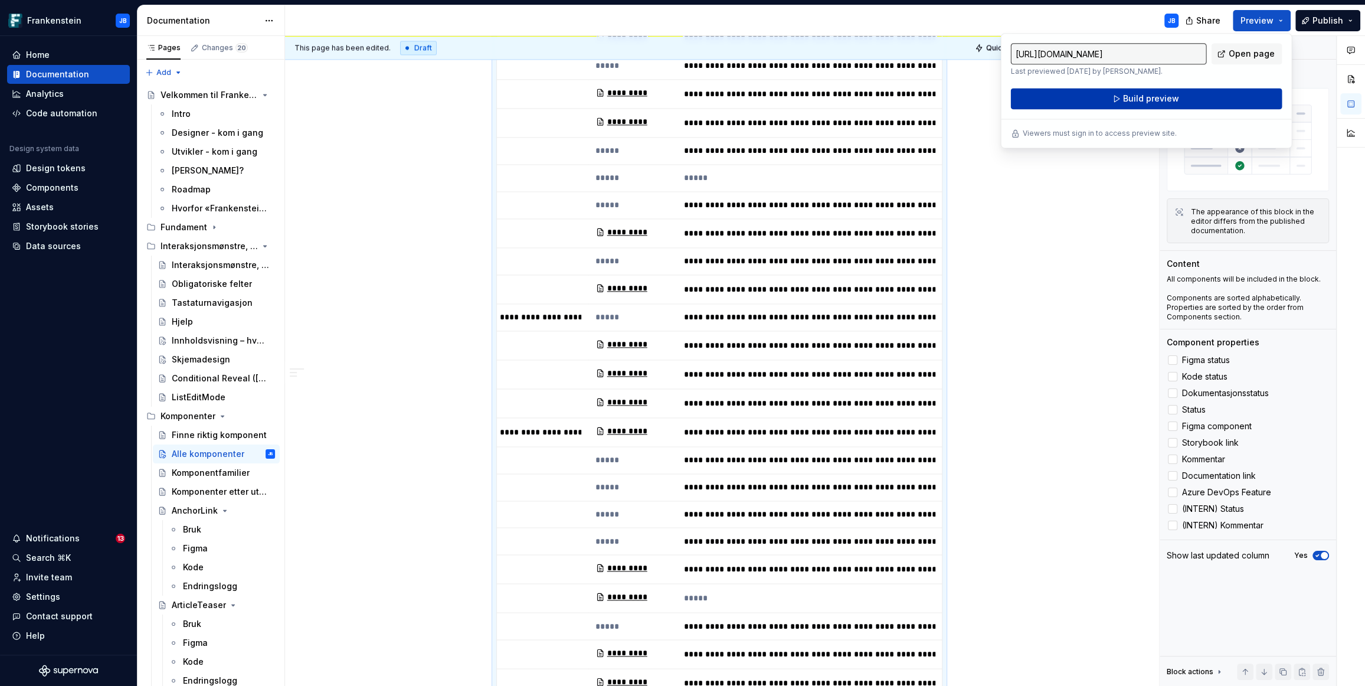
click at [1169, 96] on span "Build preview" at bounding box center [1151, 99] width 56 height 12
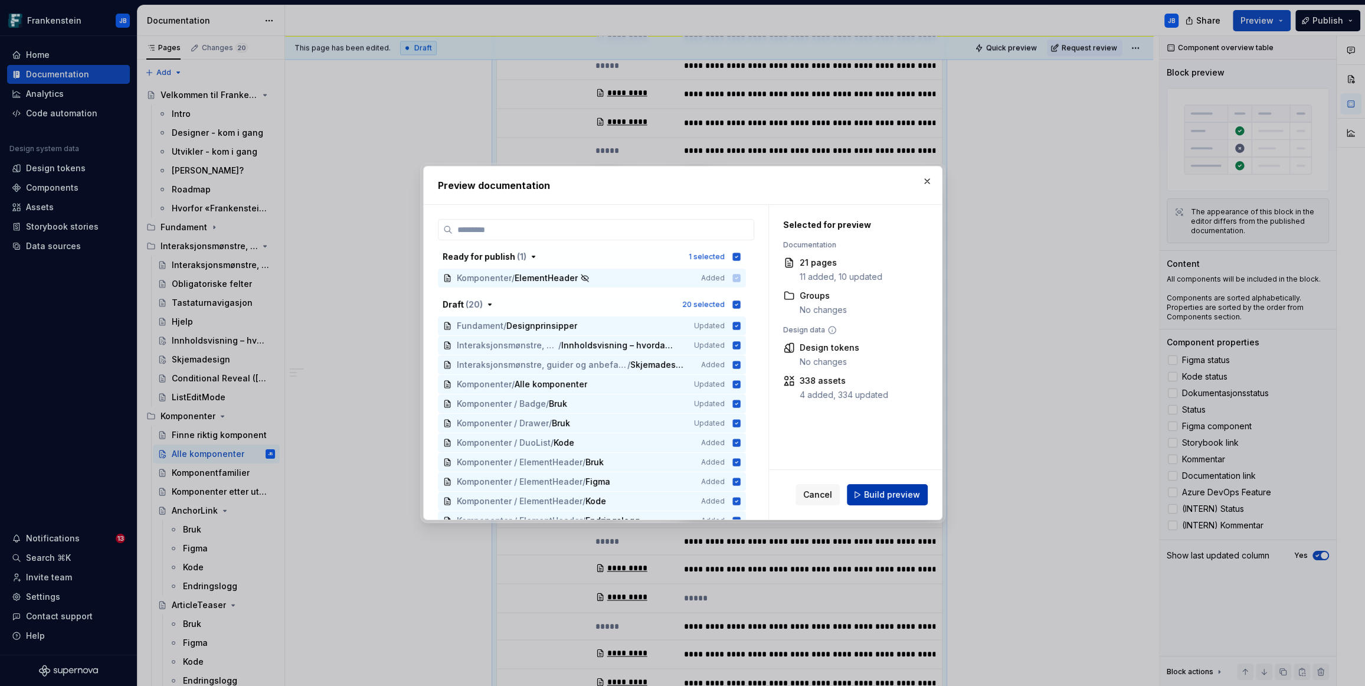
click at [898, 496] on span "Build preview" at bounding box center [892, 495] width 56 height 12
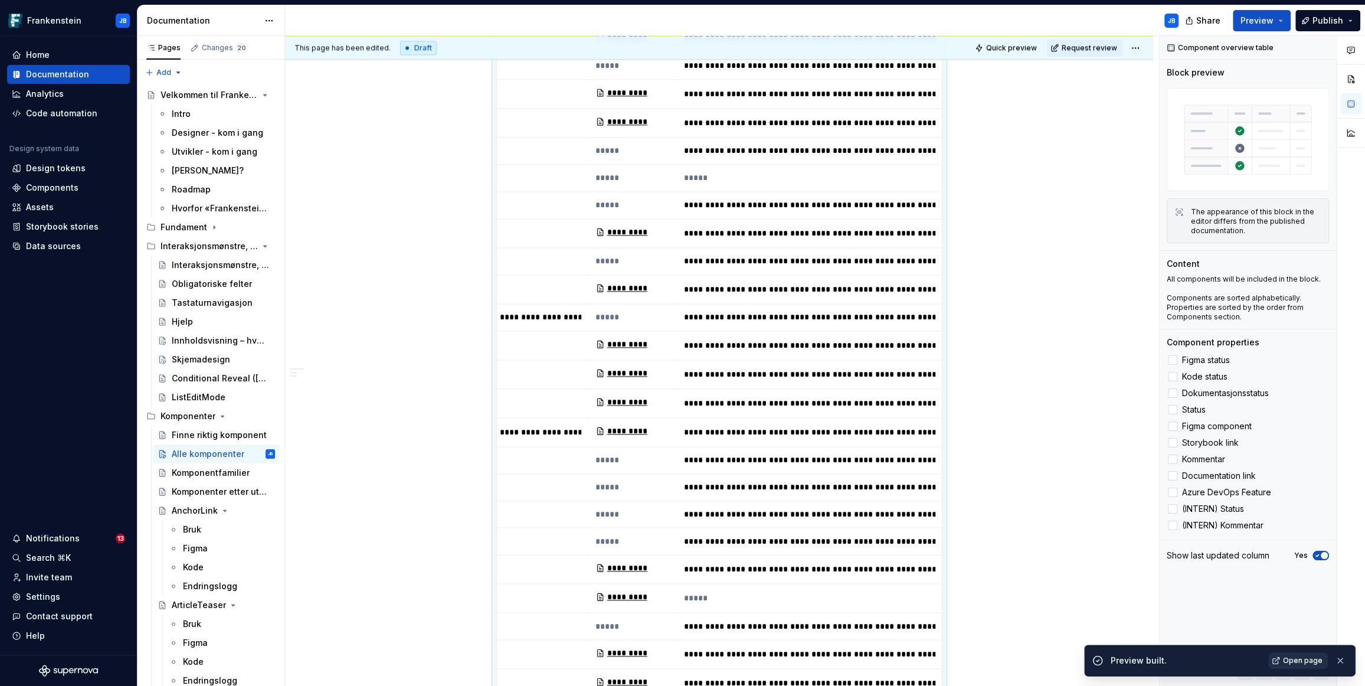
click at [1306, 663] on span "Open page" at bounding box center [1303, 660] width 40 height 9
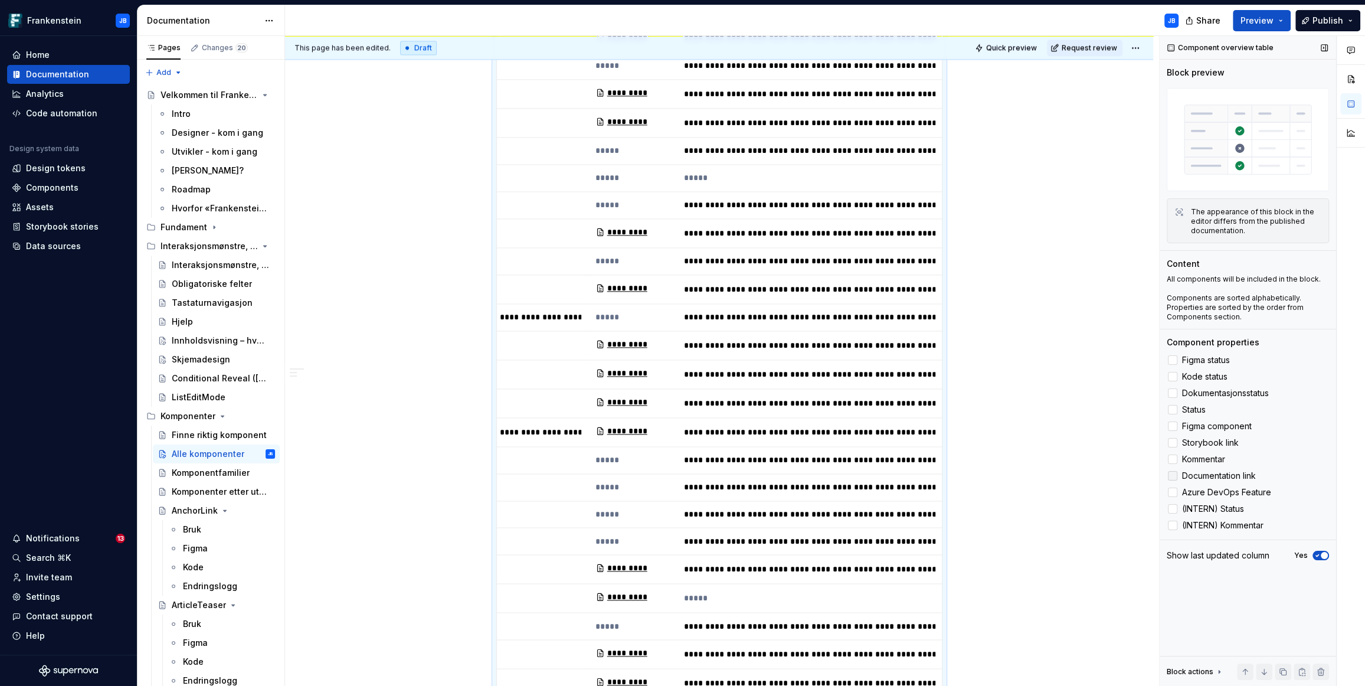
click at [1203, 479] on span "Documentation link" at bounding box center [1219, 475] width 74 height 9
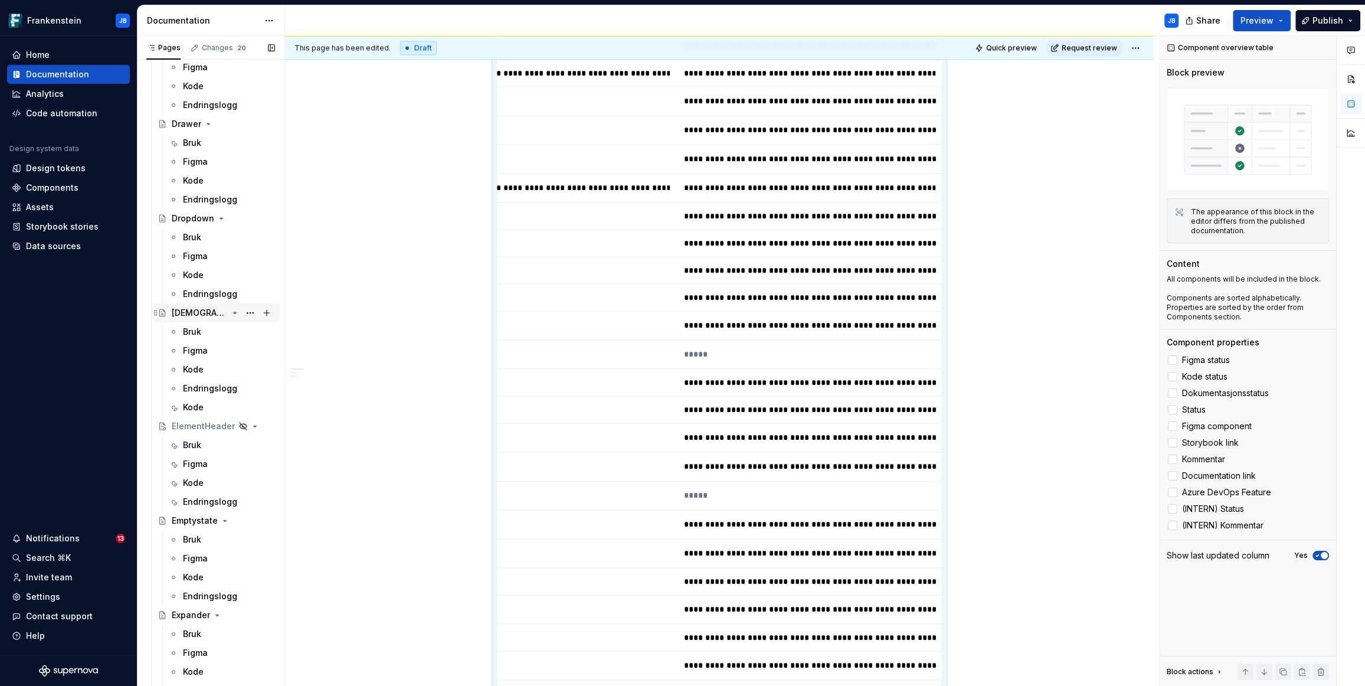
scroll to position [1333, 0]
click at [197, 123] on div "Drawer" at bounding box center [187, 122] width 30 height 12
click at [195, 139] on div "Bruk" at bounding box center [192, 141] width 18 height 12
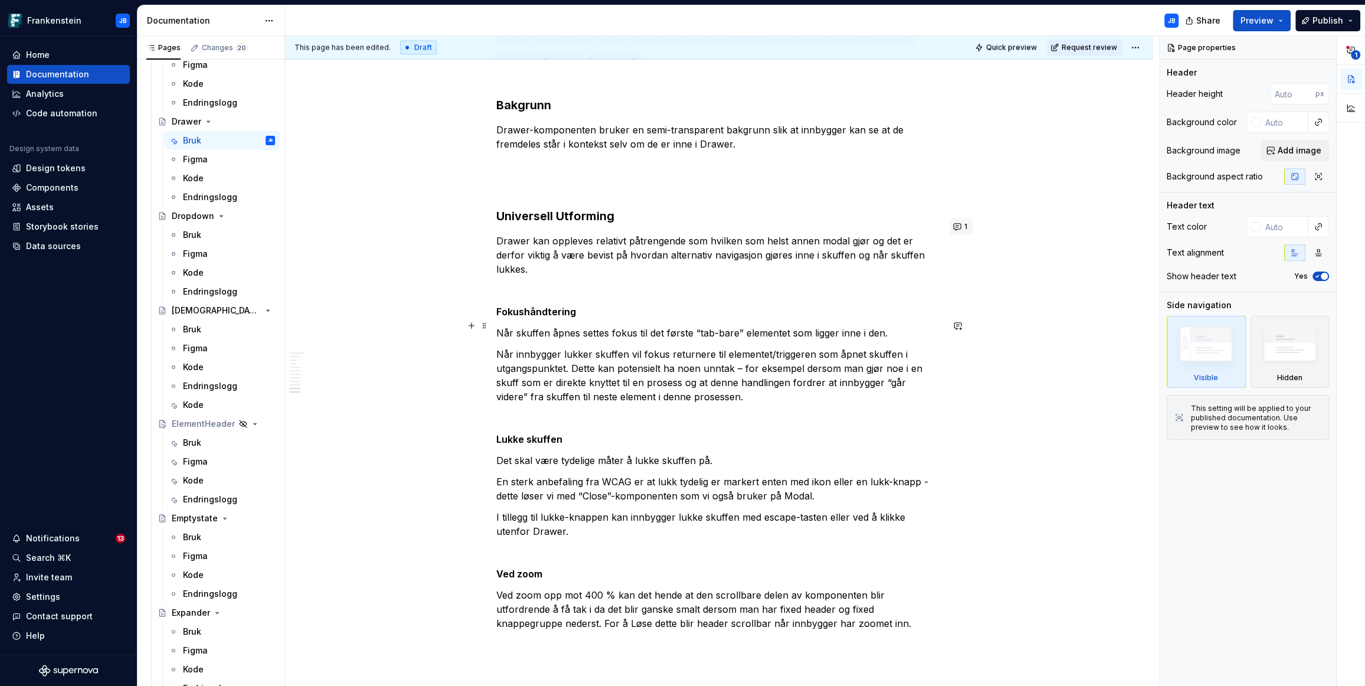
scroll to position [2781, 0]
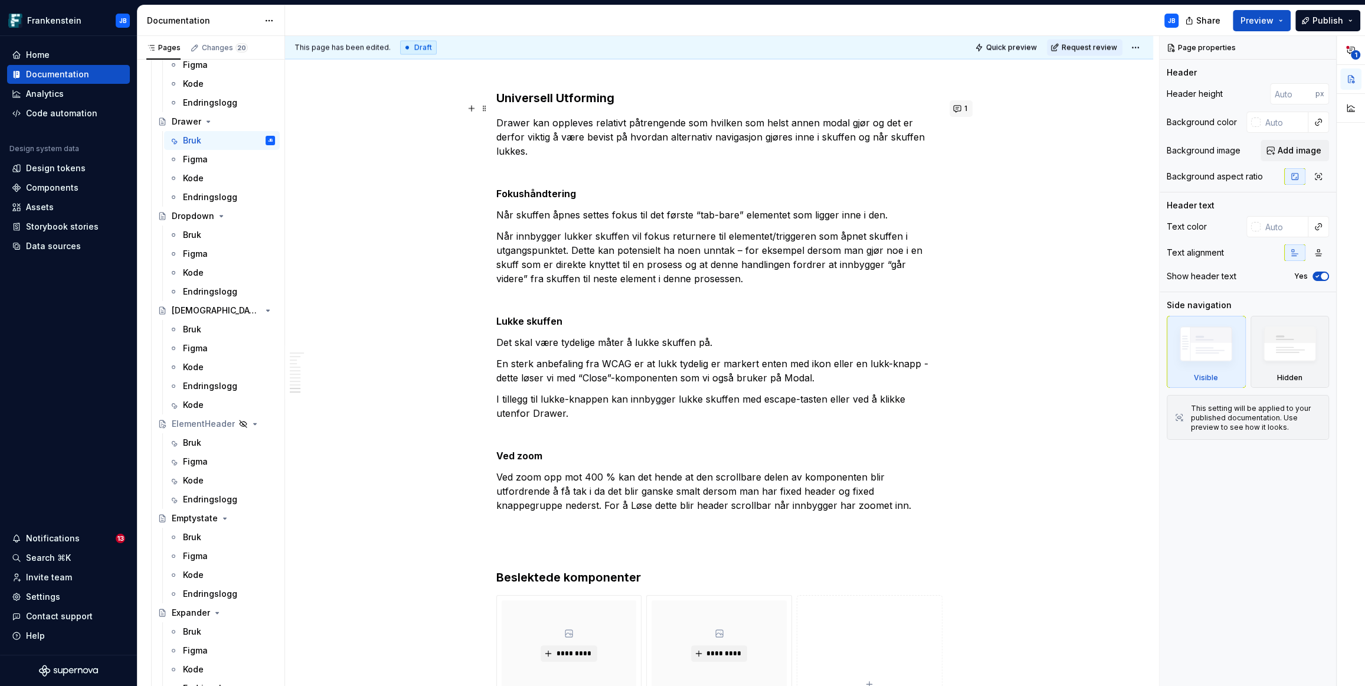
click at [960, 110] on button "1" at bounding box center [961, 108] width 23 height 17
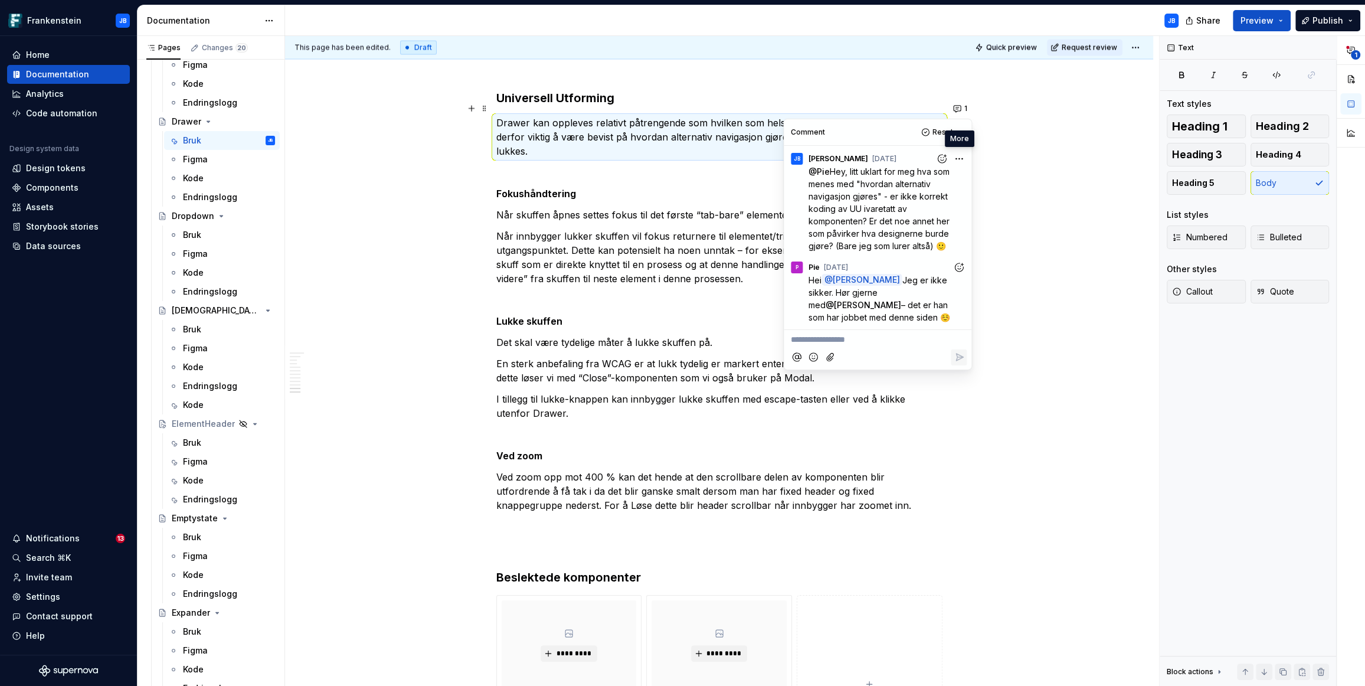
click at [960, 156] on html "Frankenstein JB Home Documentation Analytics Code automation Design system data…" at bounding box center [682, 343] width 1365 height 686
click at [931, 197] on span "Delete comment" at bounding box center [927, 197] width 67 height 12
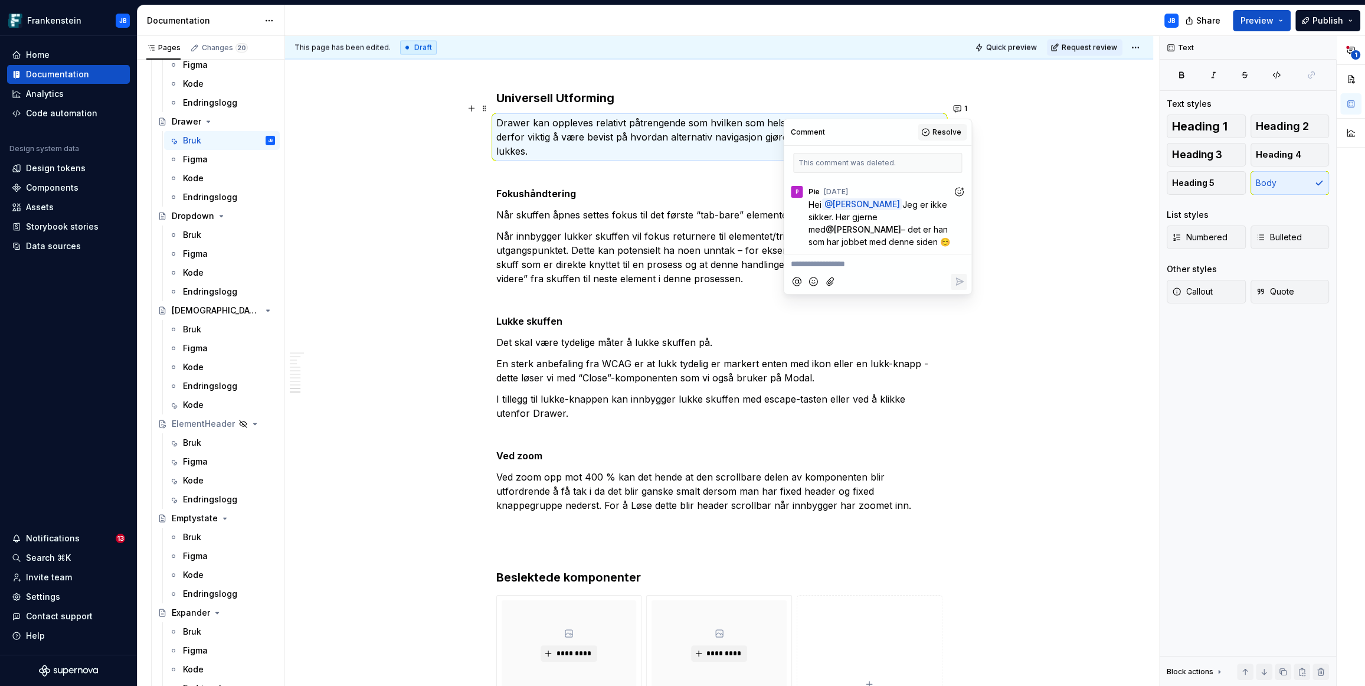
click at [941, 133] on span "Resolve" at bounding box center [946, 131] width 29 height 9
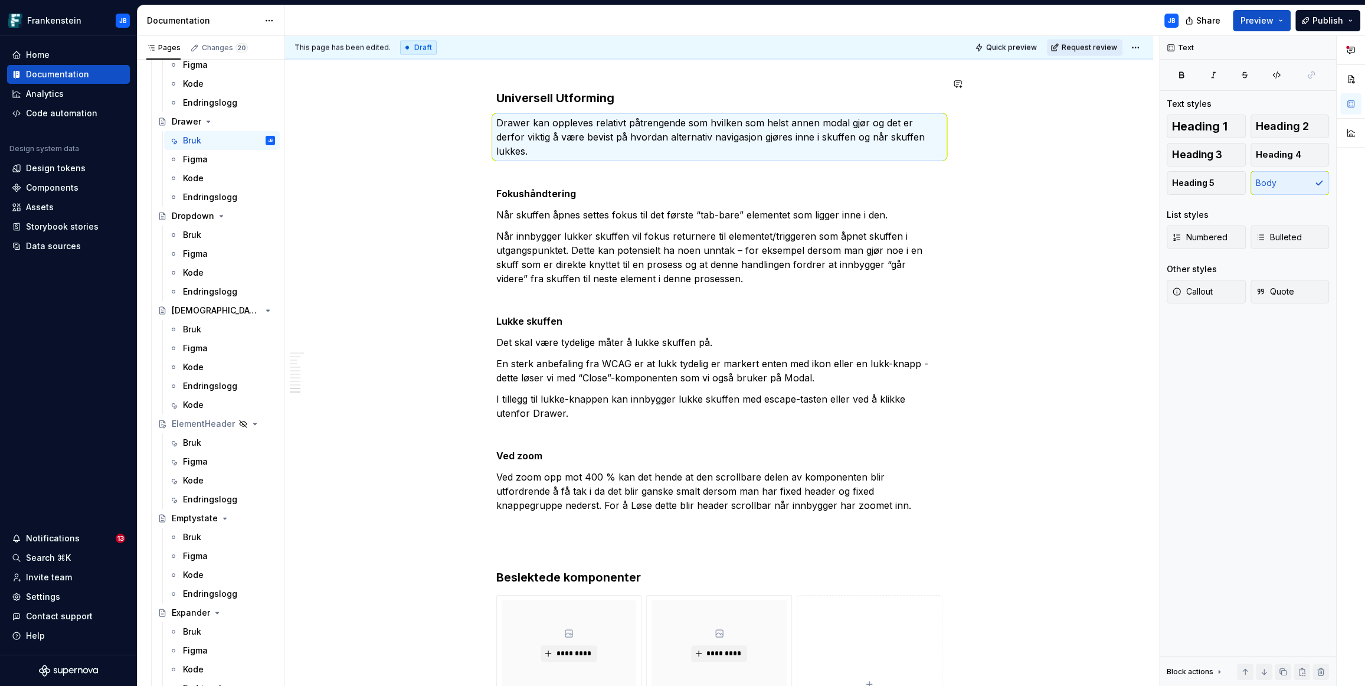
click at [1105, 50] on span "Request review" at bounding box center [1089, 47] width 55 height 9
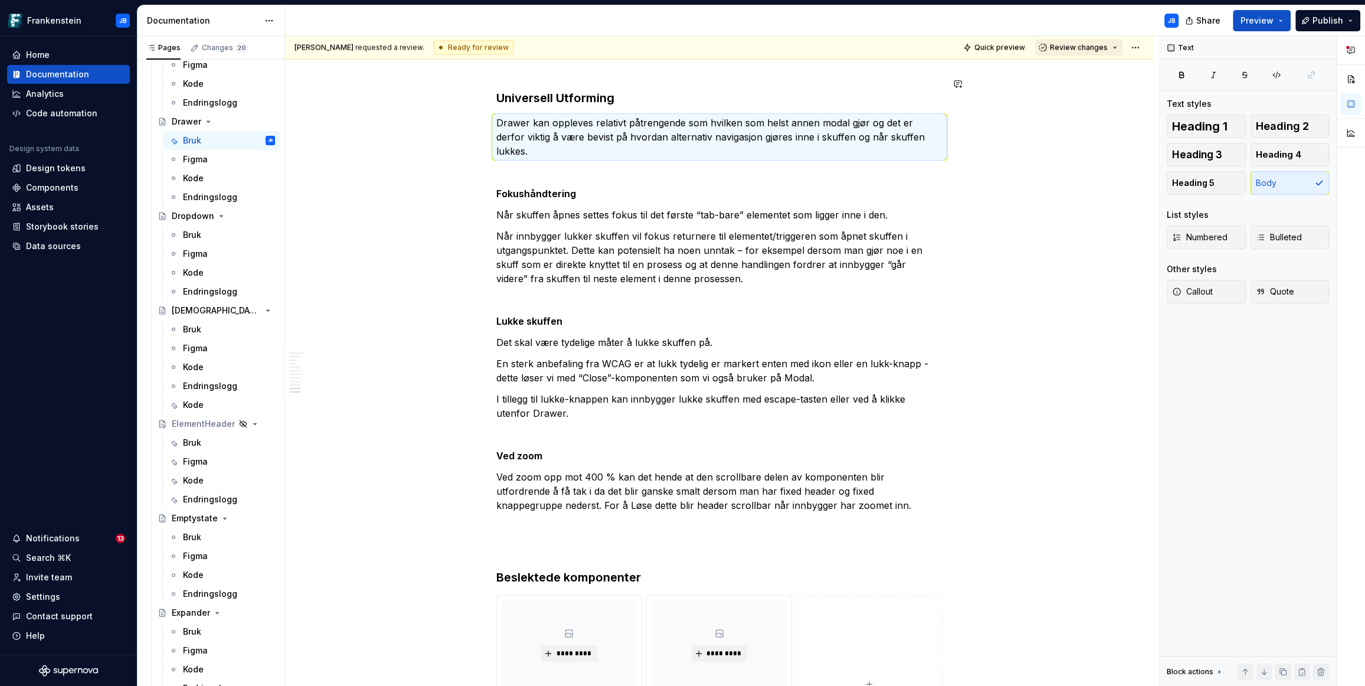
click at [1103, 45] on span "Review changes" at bounding box center [1079, 47] width 58 height 9
click at [1063, 68] on div "Approve" at bounding box center [1110, 70] width 103 height 12
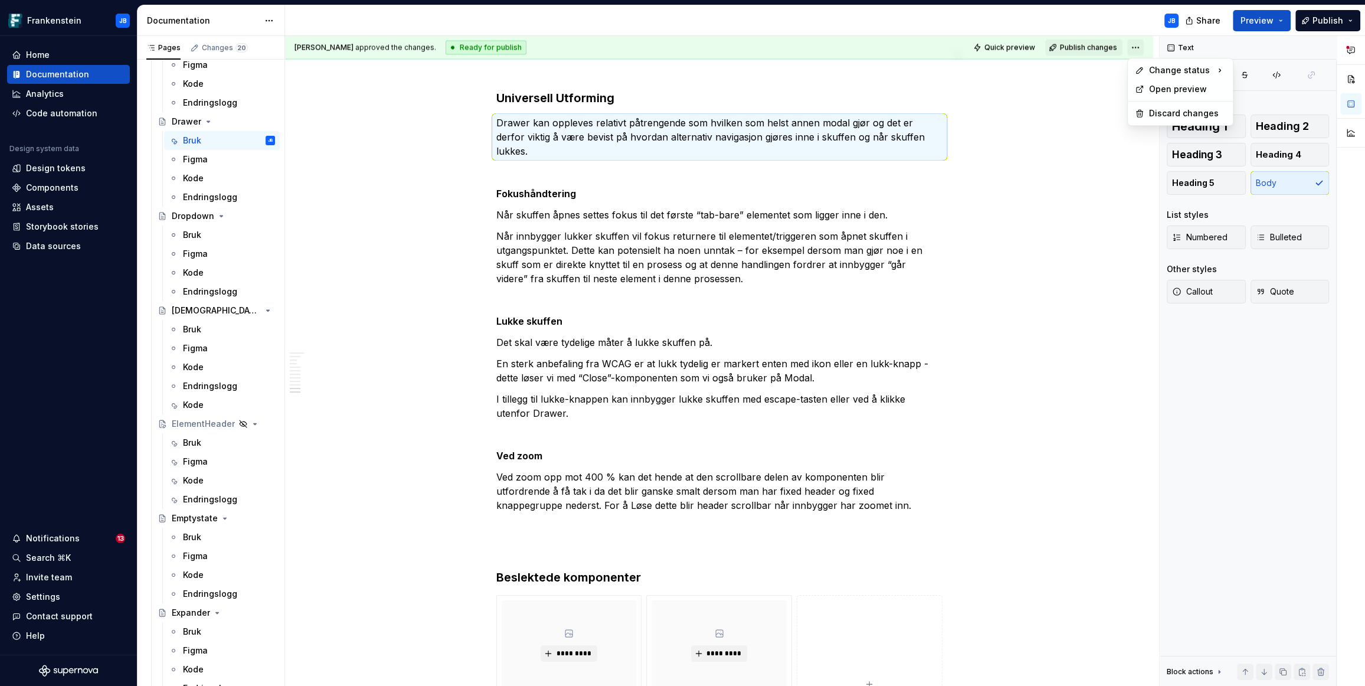
click at [1137, 50] on html "Frankenstein JB Home Documentation Analytics Code automation Design system data…" at bounding box center [682, 343] width 1365 height 686
click at [1101, 87] on html "Frankenstein JB Home Documentation Analytics Code automation Design system data…" at bounding box center [682, 343] width 1365 height 686
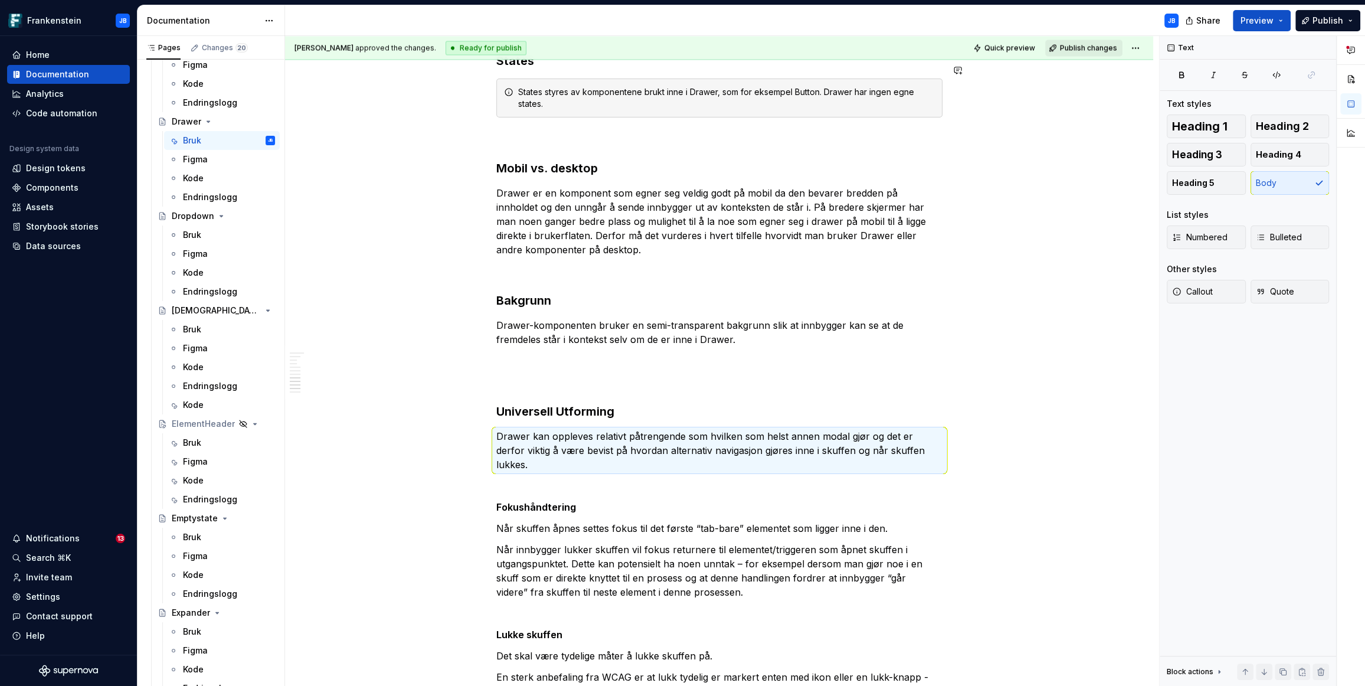
click at [1097, 49] on span "Publish changes" at bounding box center [1088, 47] width 57 height 9
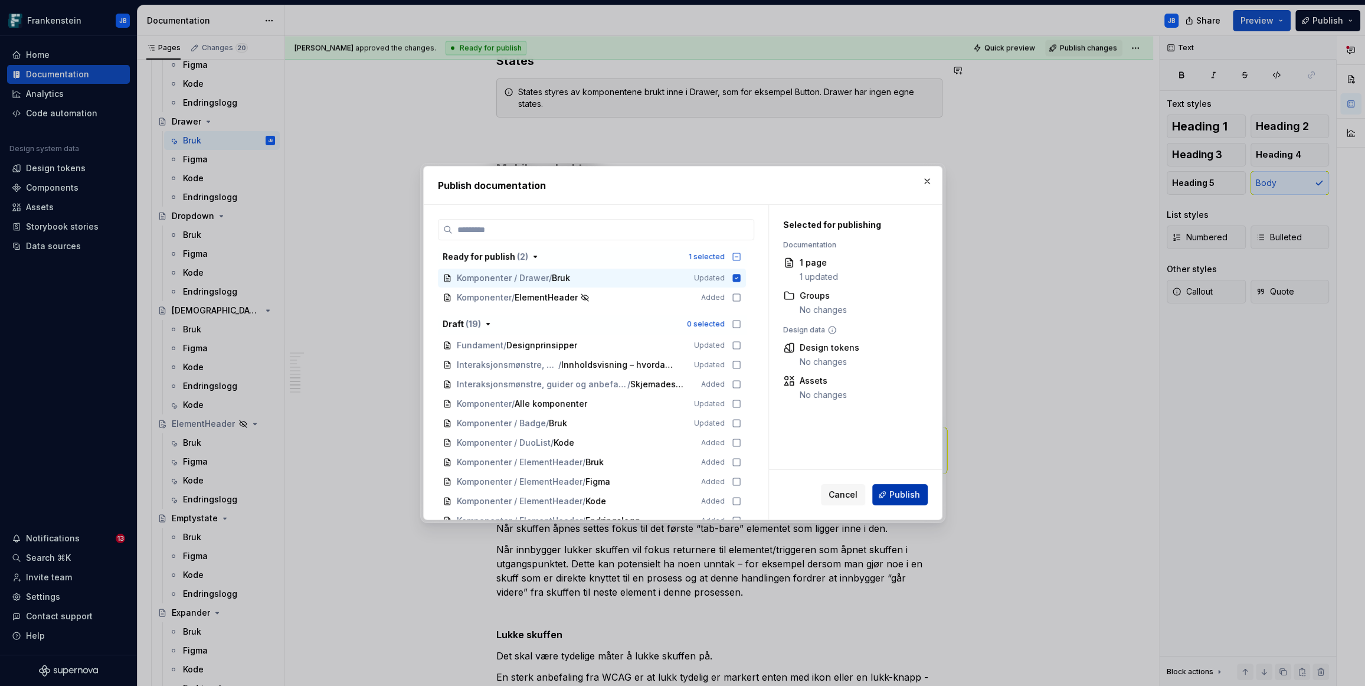
click at [901, 495] on span "Publish" at bounding box center [904, 495] width 31 height 12
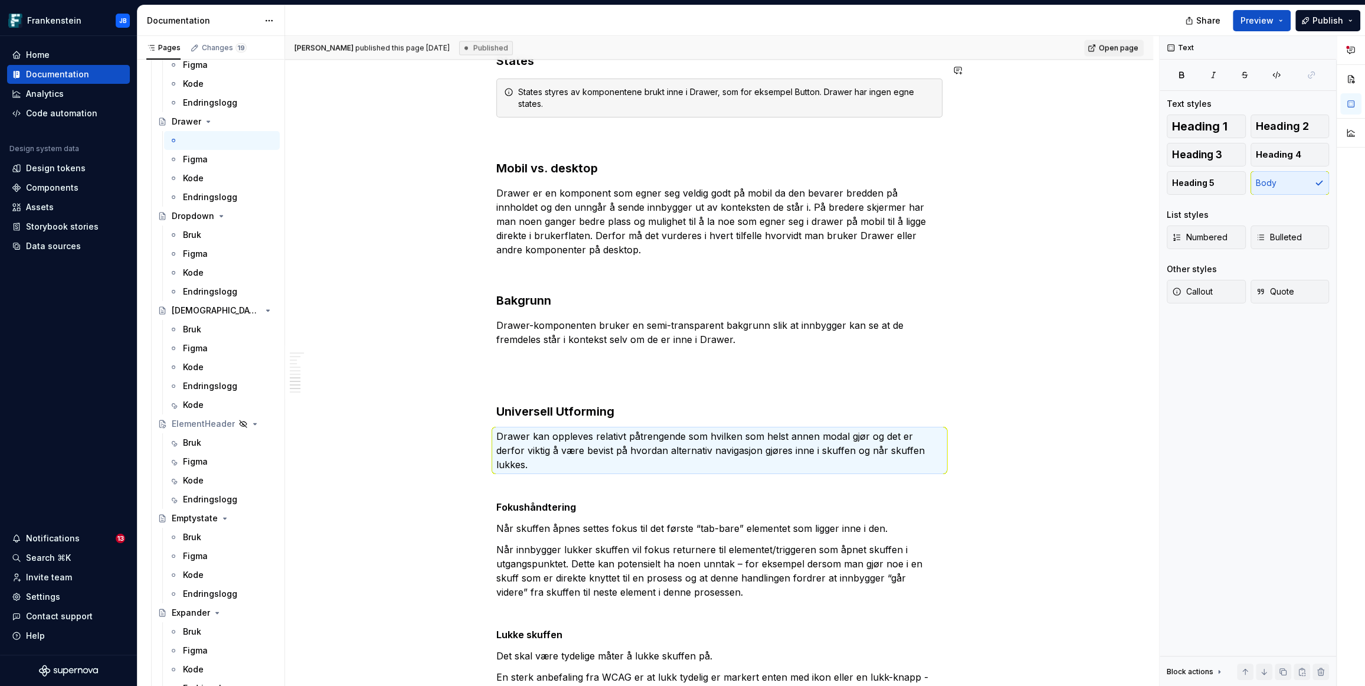
type textarea "*"
